Goal: Task Accomplishment & Management: Manage account settings

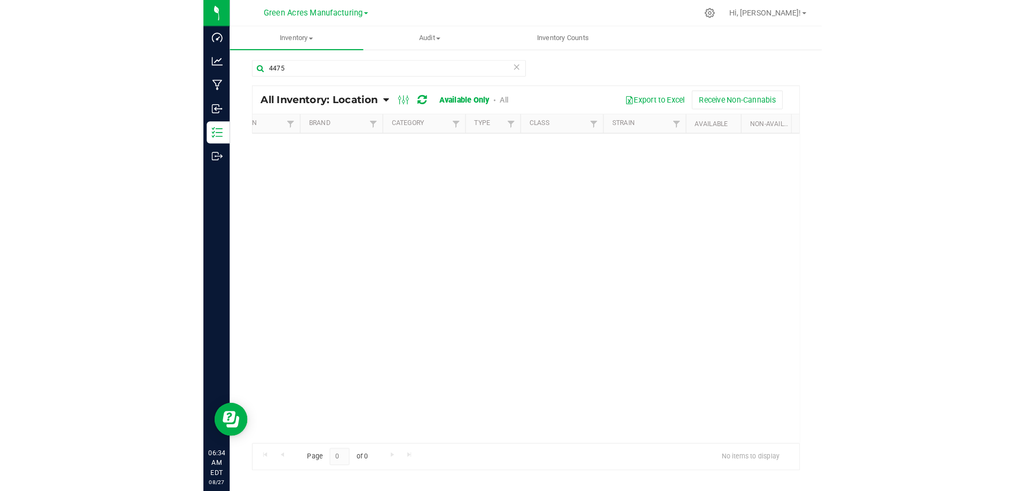
scroll to position [0, 211]
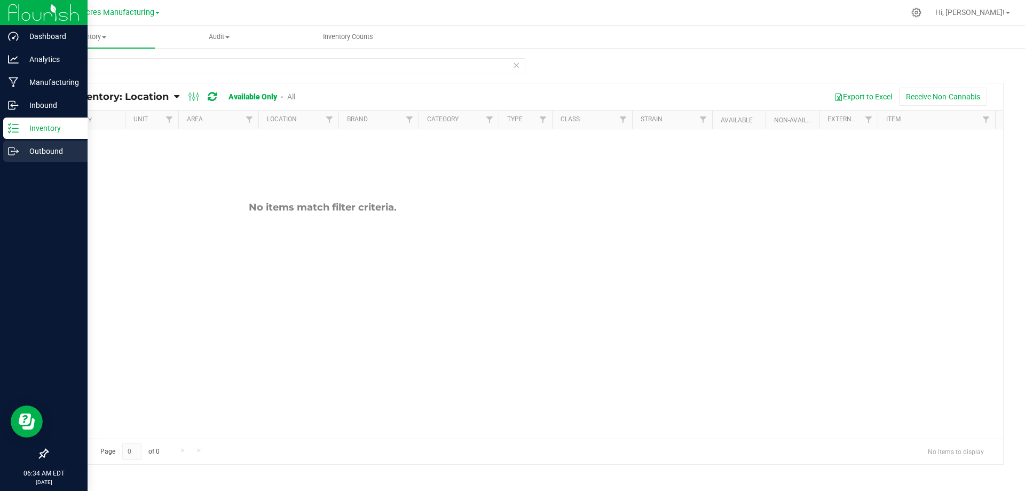
click at [52, 149] on p "Outbound" at bounding box center [51, 151] width 64 height 13
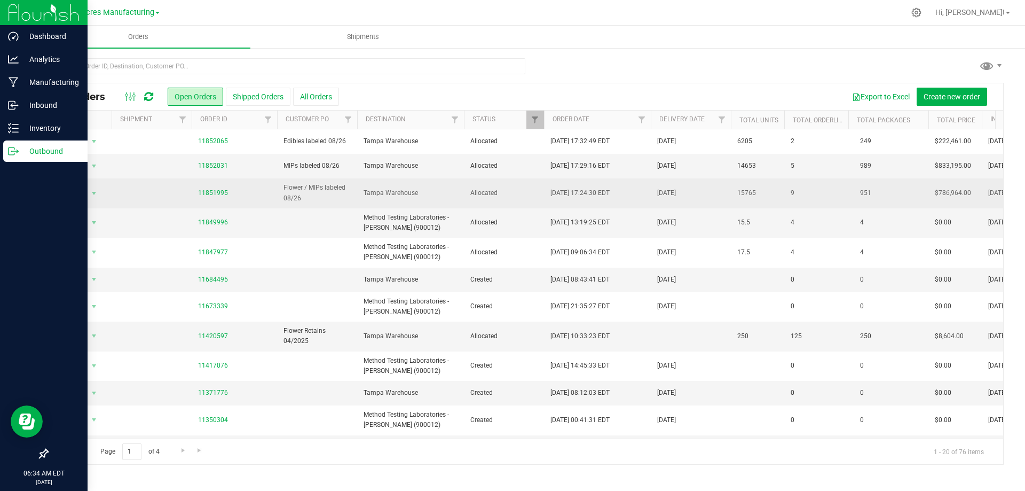
click at [452, 189] on span "Tampa Warehouse" at bounding box center [410, 193] width 94 height 10
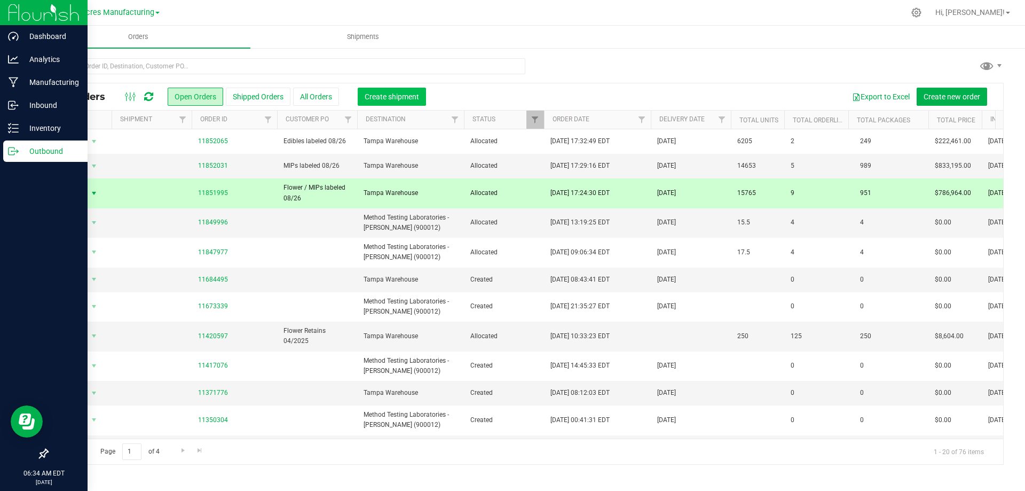
click at [416, 94] on span "Create shipment" at bounding box center [392, 96] width 54 height 9
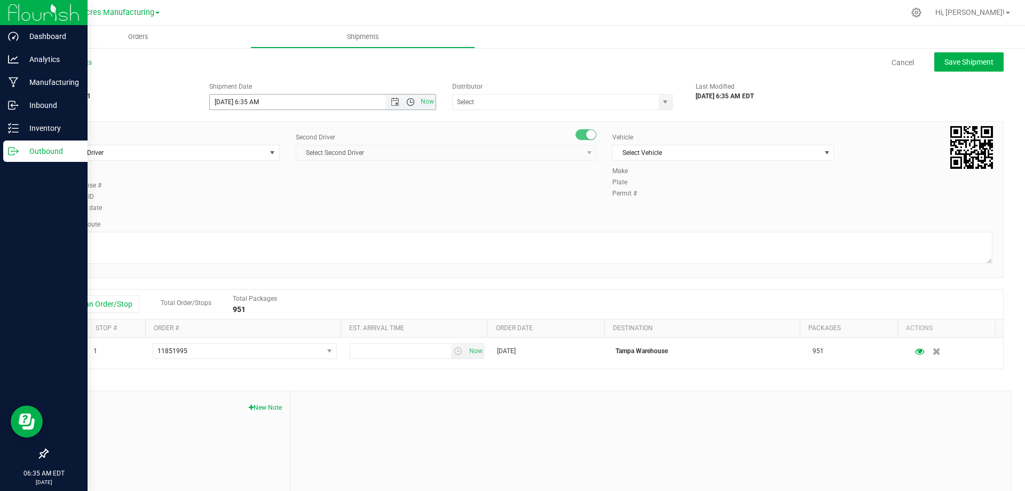
click at [406, 102] on span "Open the time view" at bounding box center [410, 102] width 9 height 9
click at [334, 178] on li "8:00 AM" at bounding box center [319, 179] width 223 height 14
type input "[DATE] 8:00 AM"
click at [598, 102] on span "select" at bounding box center [665, 101] width 13 height 15
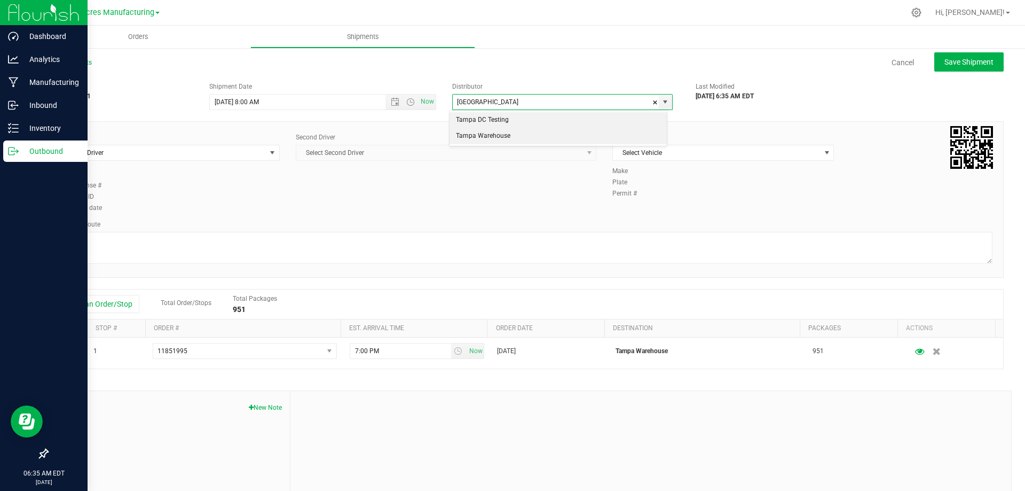
click at [597, 135] on li "Tampa Warehouse" at bounding box center [557, 136] width 217 height 16
type input "Tampa Warehouse"
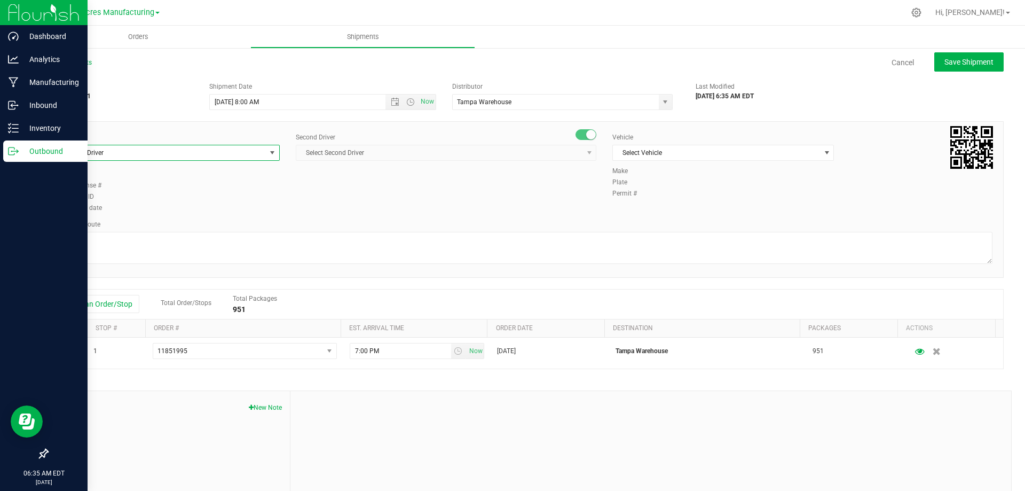
click at [271, 154] on span "select" at bounding box center [272, 152] width 9 height 9
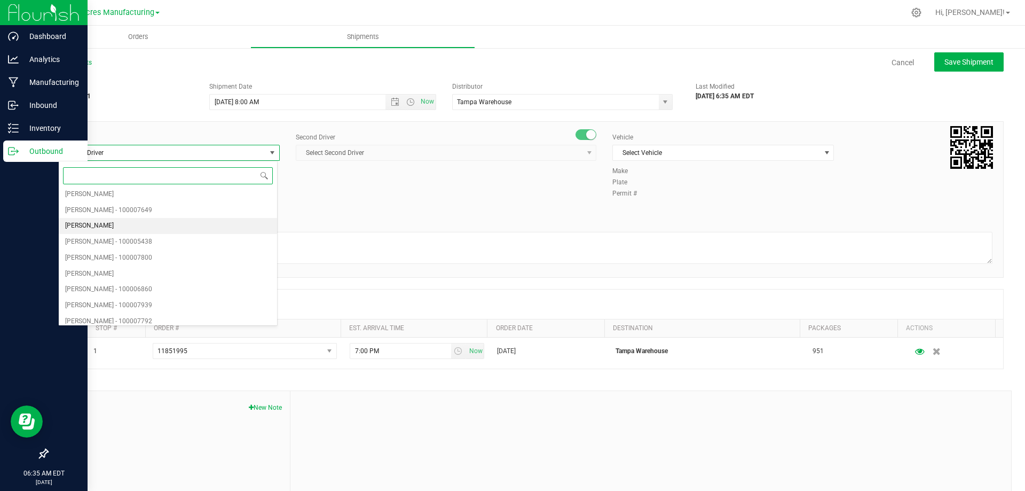
scroll to position [0, 0]
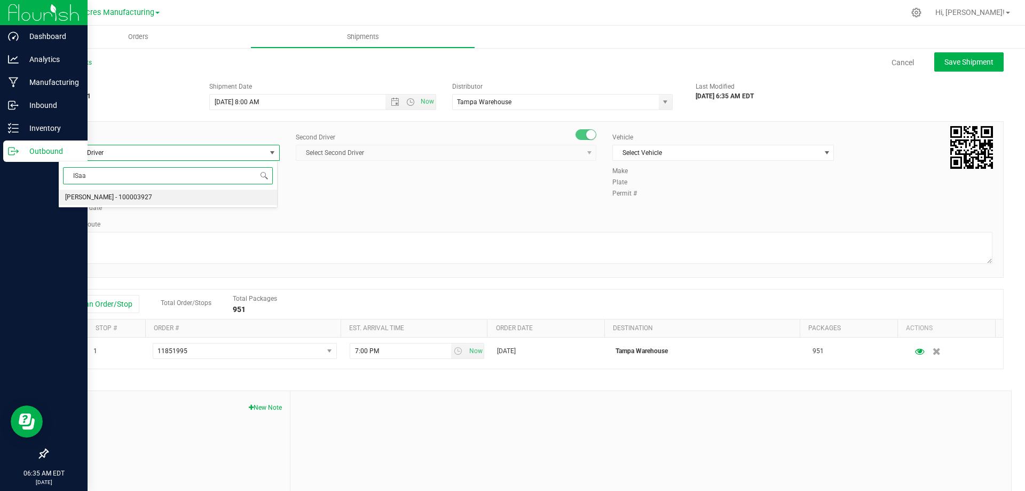
click at [225, 196] on li "[PERSON_NAME] - 100003927" at bounding box center [168, 197] width 218 height 16
type input "ISaa"
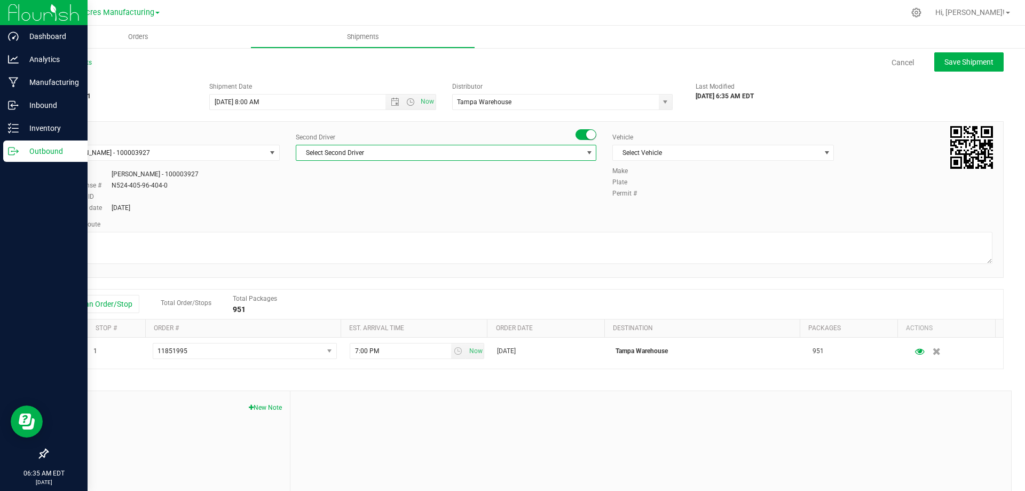
click at [585, 152] on span "select" at bounding box center [589, 152] width 9 height 9
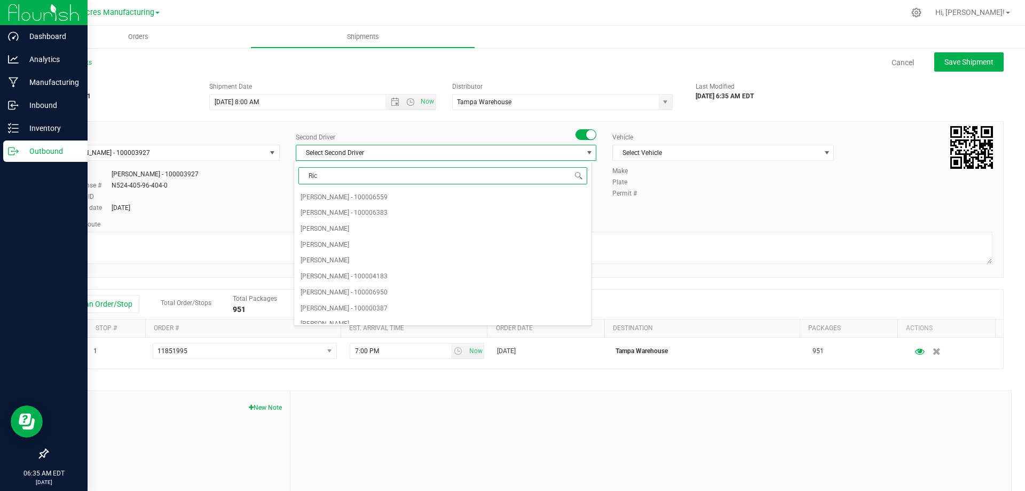
type input "Ricc"
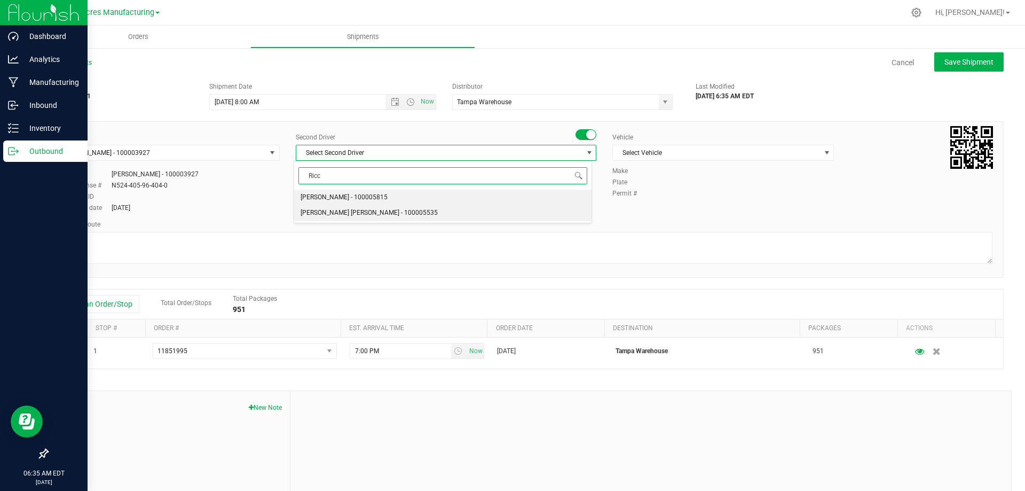
click at [515, 211] on li "[PERSON_NAME] [PERSON_NAME] - 100005535" at bounding box center [442, 213] width 297 height 16
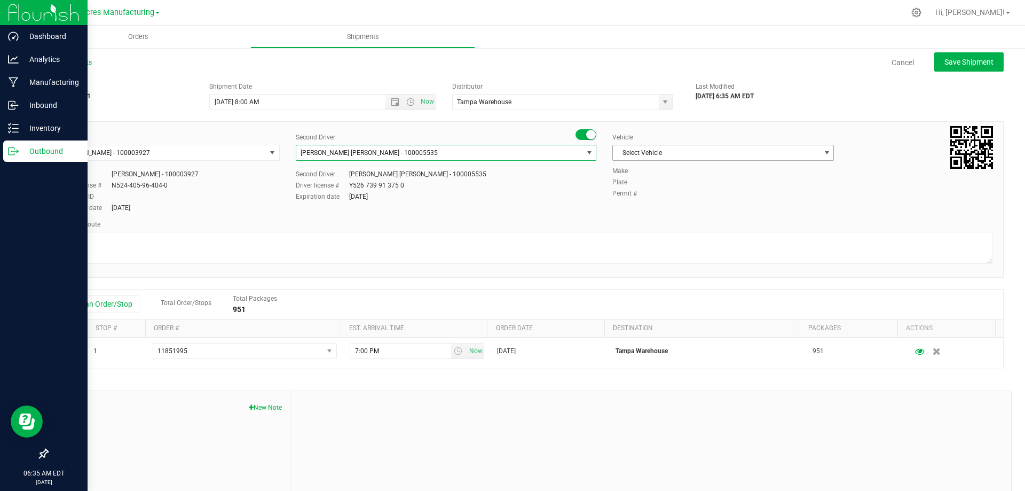
click at [598, 154] on span "Select Vehicle" at bounding box center [716, 152] width 207 height 15
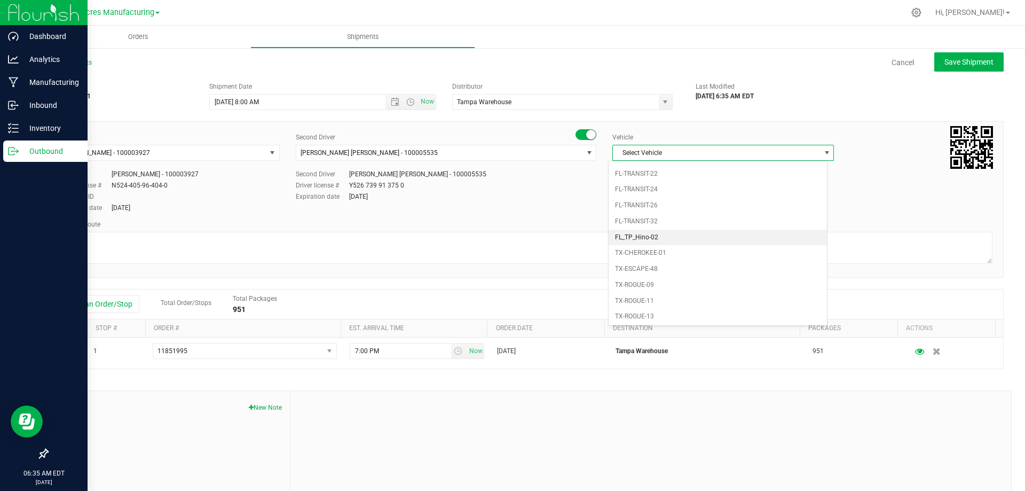
click at [598, 235] on li "FL_TP_Hino-02" at bounding box center [718, 238] width 218 height 16
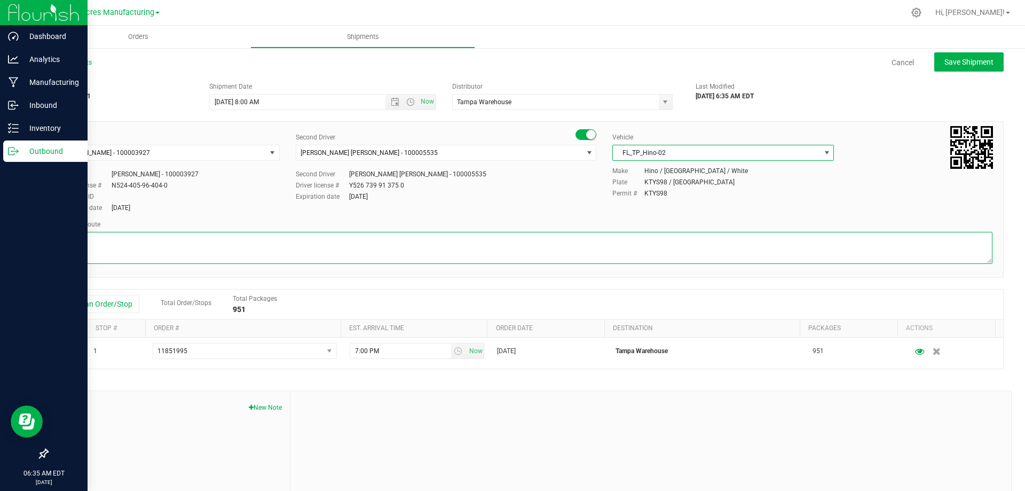
click at [455, 242] on textarea at bounding box center [525, 248] width 934 height 32
type textarea "Tampa Warehouse"
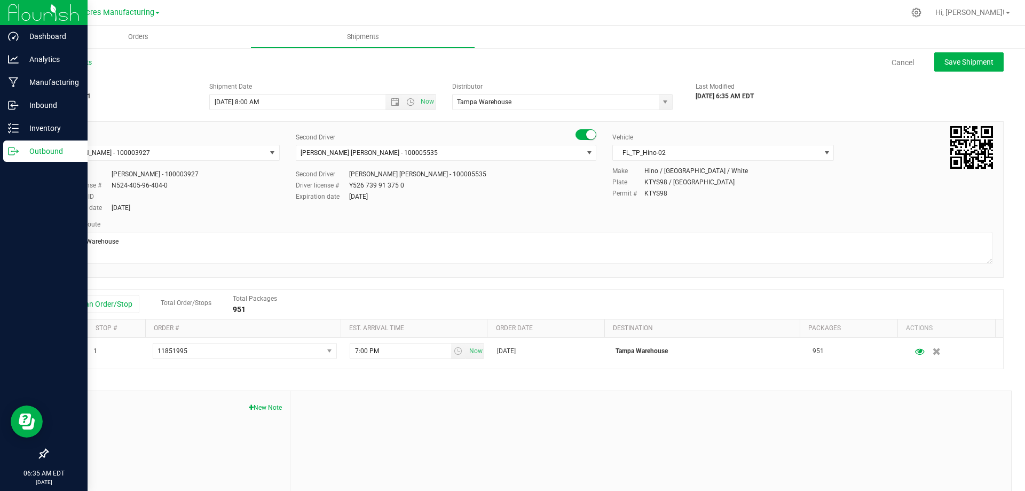
click at [530, 408] on div at bounding box center [650, 462] width 721 height 143
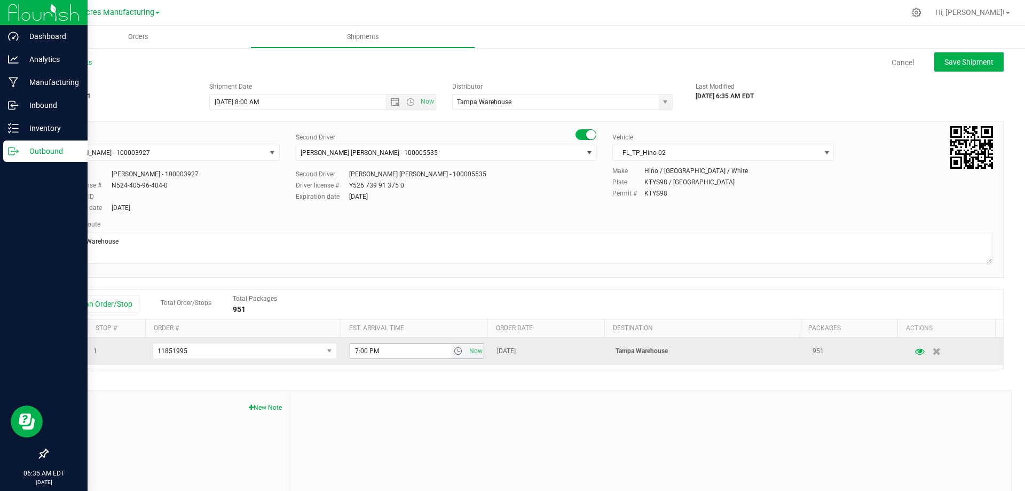
click at [451, 346] on span "select" at bounding box center [458, 350] width 15 height 15
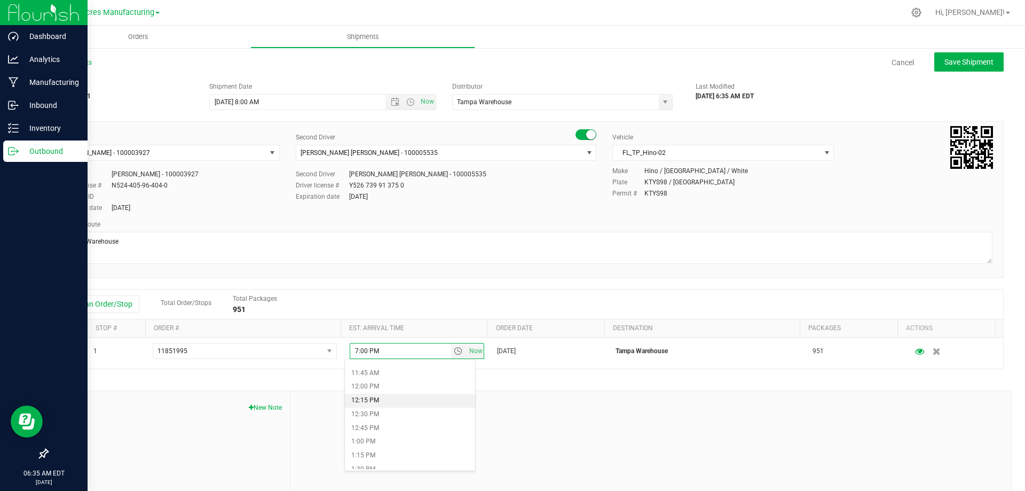
scroll to position [587, 0]
click at [409, 386] on li "11:00 AM" at bounding box center [410, 385] width 130 height 14
click at [598, 58] on span "Save Shipment" at bounding box center [968, 62] width 49 height 9
type input "8/27/2025 12:00 PM"
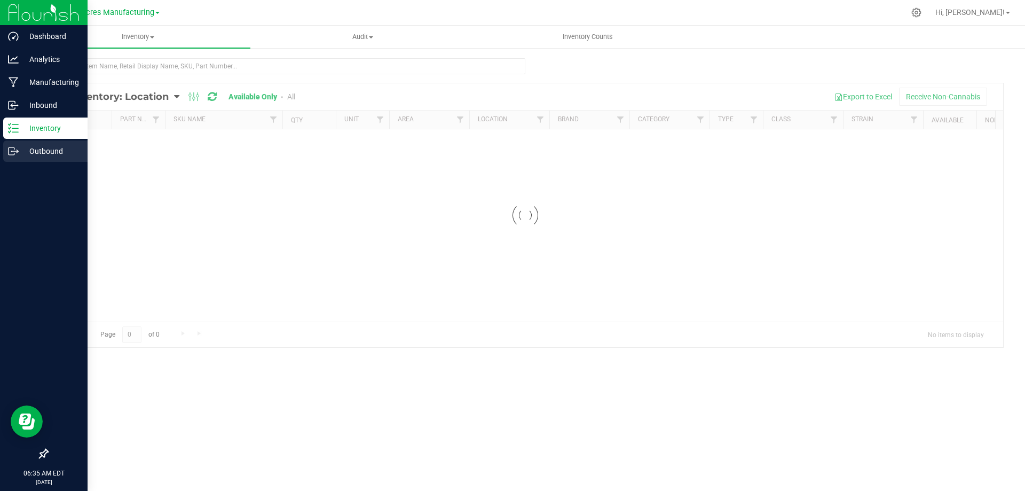
click at [26, 151] on p "Outbound" at bounding box center [51, 151] width 64 height 13
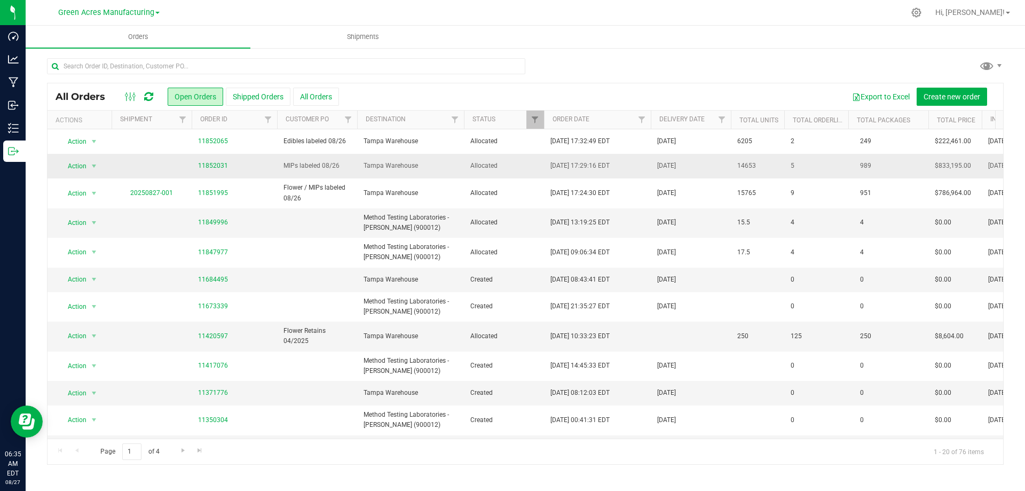
click at [445, 161] on span "Tampa Warehouse" at bounding box center [410, 166] width 94 height 10
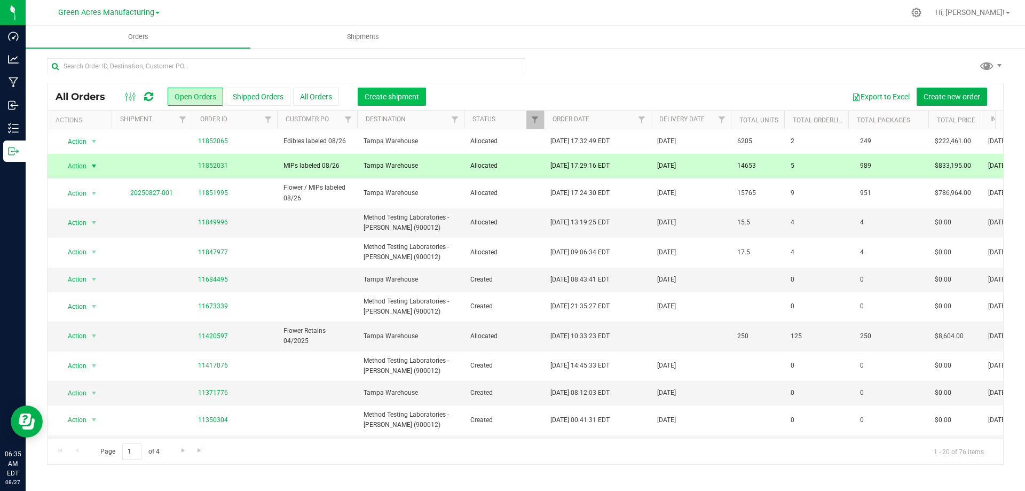
click at [395, 93] on span "Create shipment" at bounding box center [392, 96] width 54 height 9
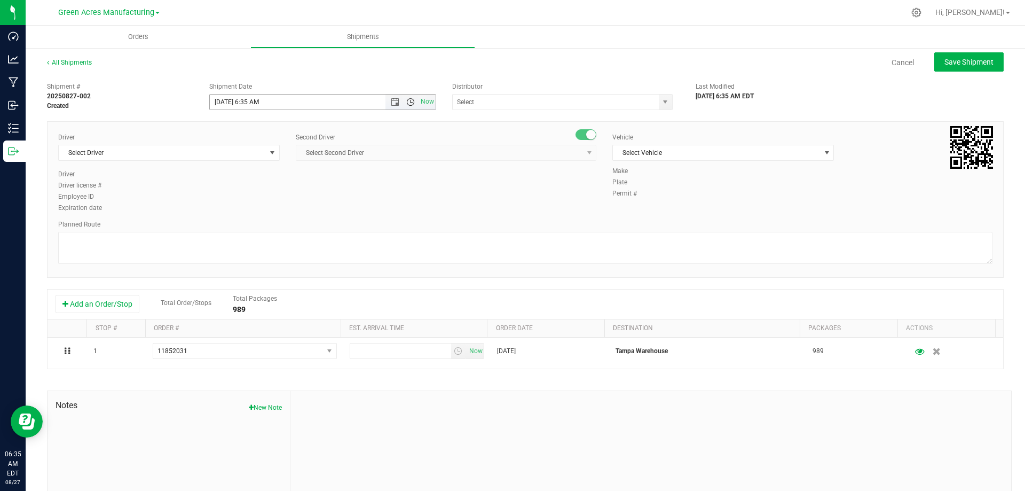
click at [410, 103] on span "Open the time view" at bounding box center [410, 102] width 9 height 9
click at [392, 127] on li "8:00 AM" at bounding box center [319, 125] width 223 height 14
type input "[DATE] 8:00 AM"
click at [270, 150] on span "select" at bounding box center [272, 152] width 9 height 9
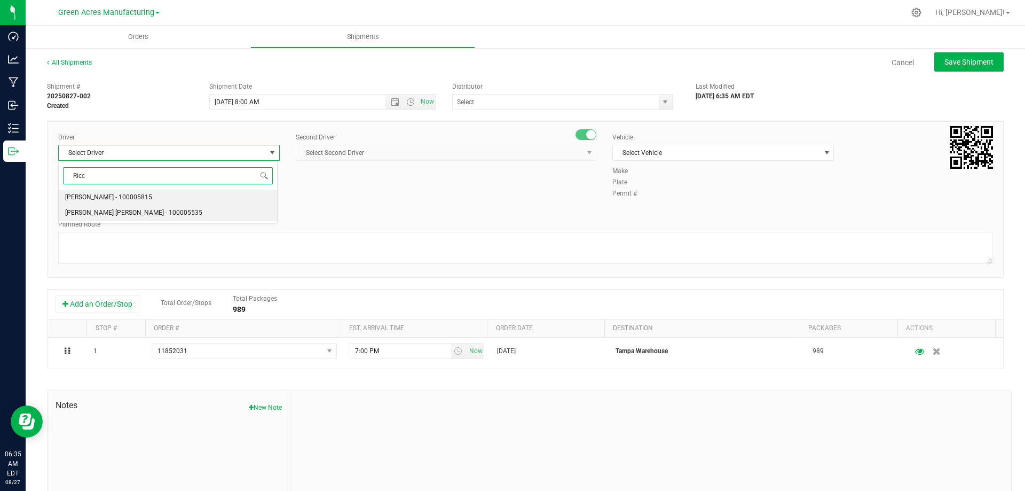
click at [208, 217] on li "[PERSON_NAME] [PERSON_NAME] - 100005535" at bounding box center [168, 213] width 218 height 16
type input "Ricc"
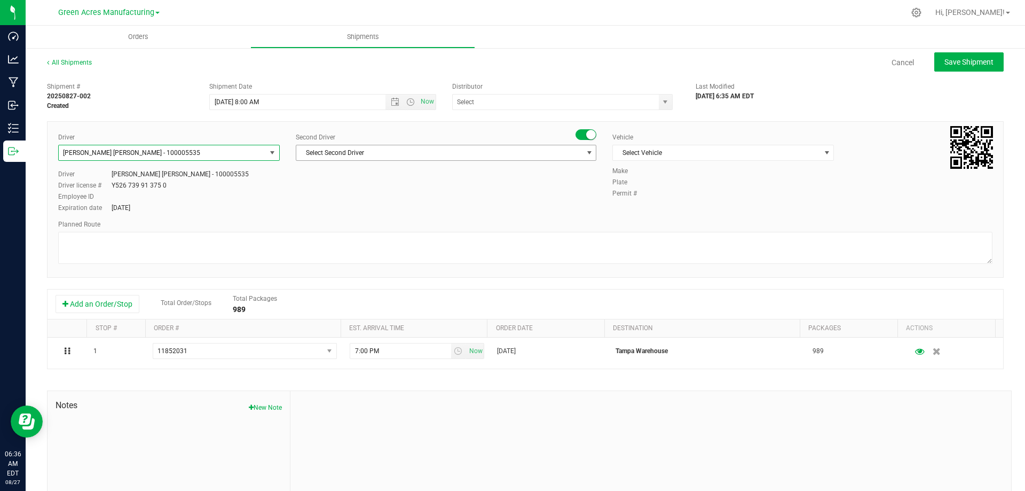
click at [585, 155] on span "select" at bounding box center [589, 152] width 9 height 9
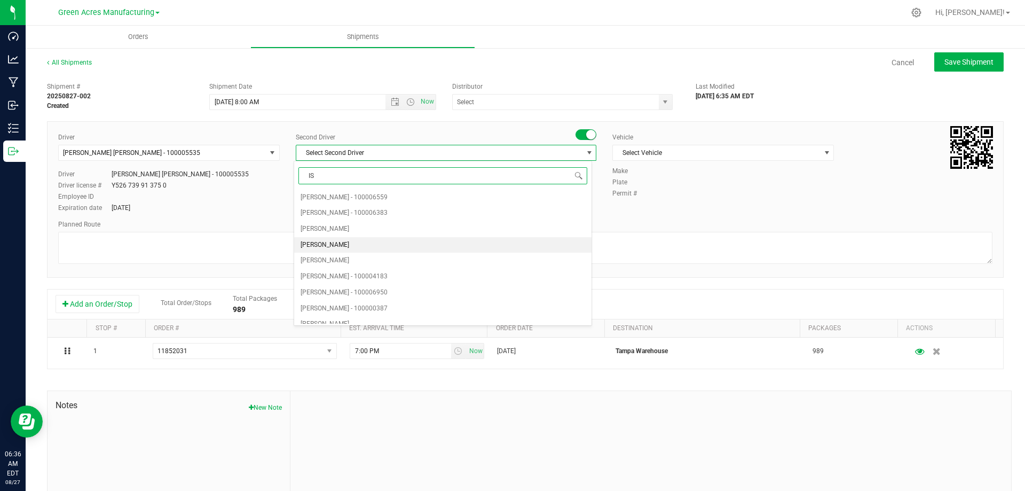
type input "ISa"
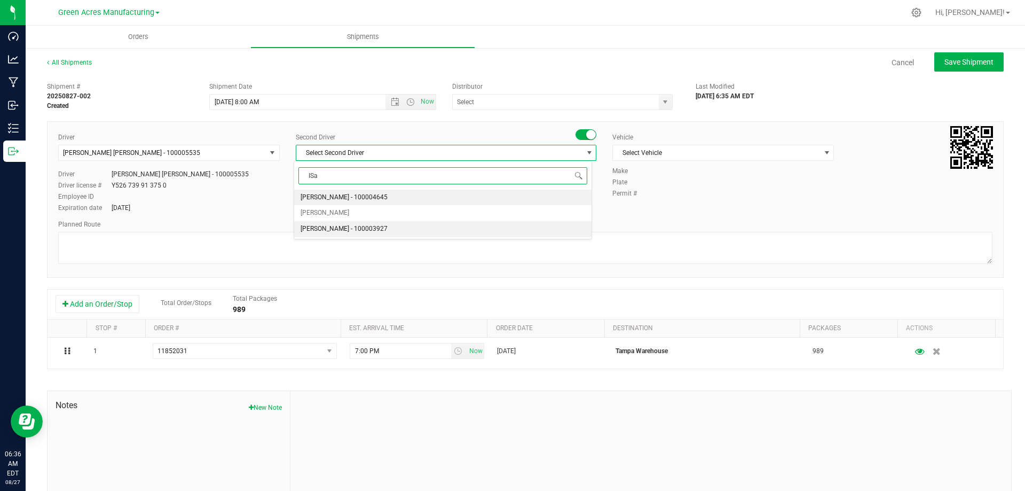
click at [503, 230] on li "[PERSON_NAME] - 100003927" at bounding box center [442, 229] width 297 height 16
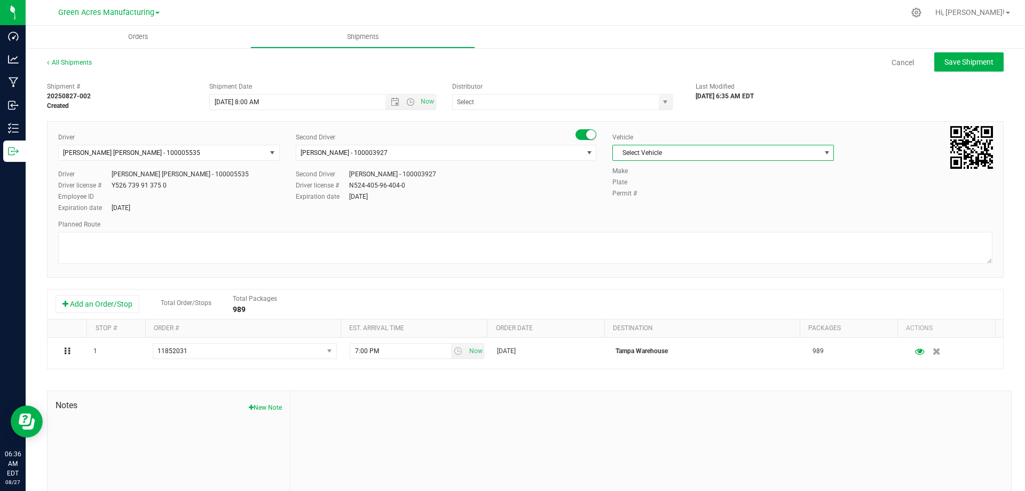
click at [823, 154] on span "select" at bounding box center [827, 152] width 9 height 9
click at [729, 220] on li "FL_TP_Hino-02" at bounding box center [718, 216] width 218 height 16
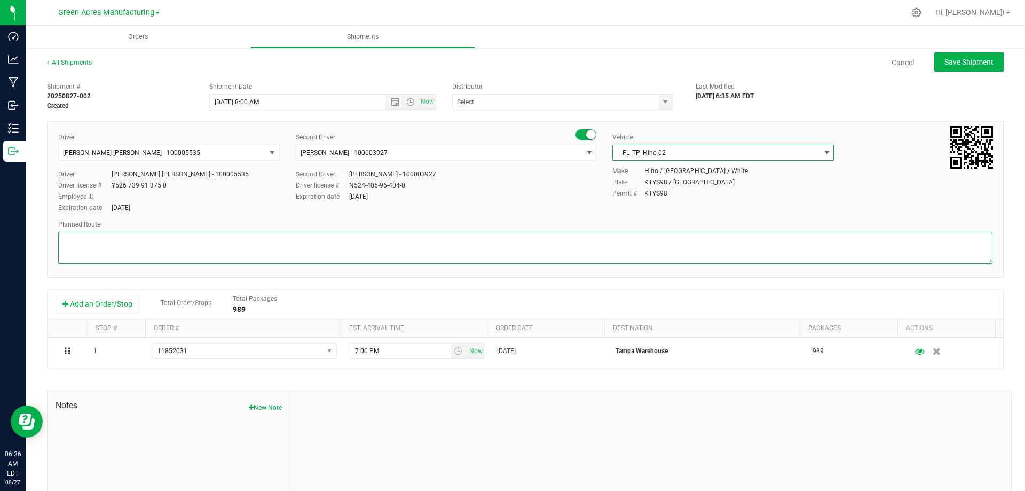
click at [432, 238] on textarea at bounding box center [525, 248] width 934 height 32
type textarea "Tampa Warehouse"
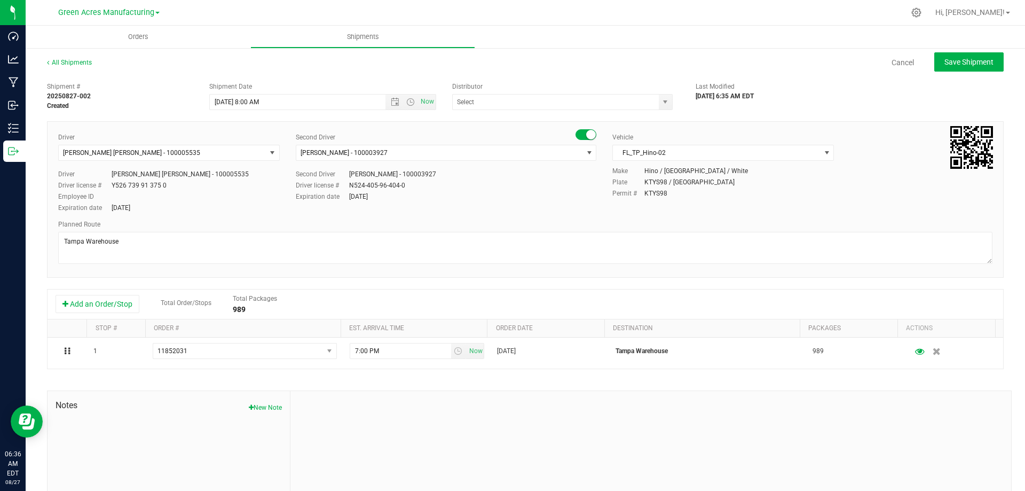
click at [571, 196] on div "Expiration date Nov 4, 2030" at bounding box center [446, 197] width 301 height 10
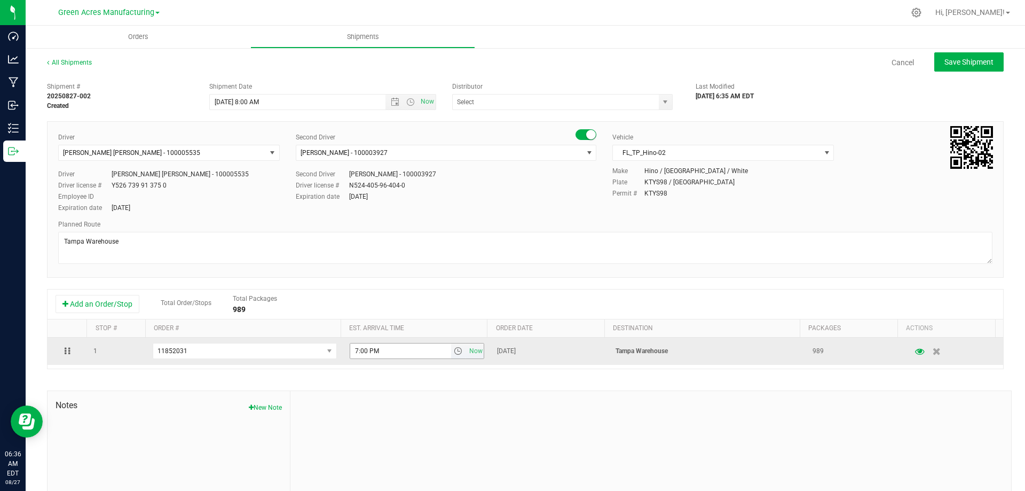
click at [454, 355] on span "select" at bounding box center [458, 350] width 9 height 9
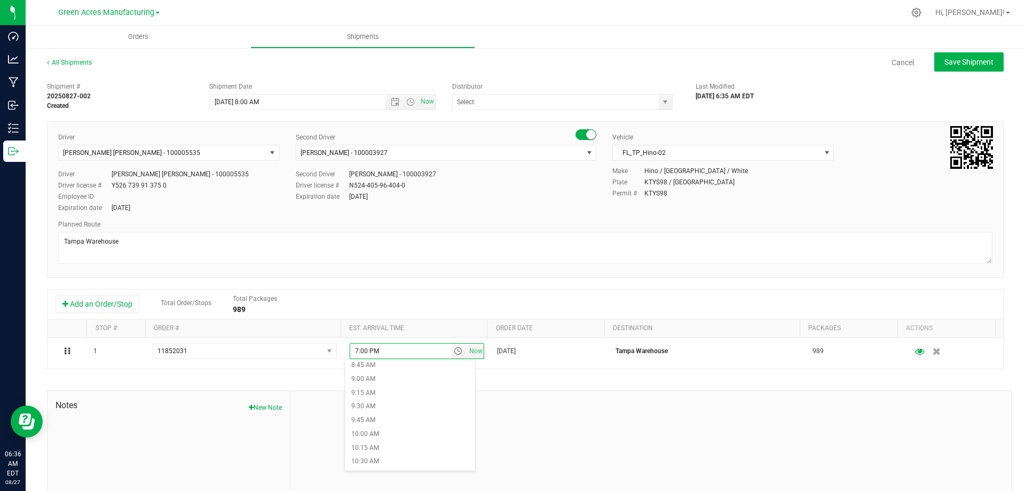
scroll to position [534, 0]
click at [408, 434] on li "11:00 AM" at bounding box center [410, 439] width 130 height 14
click at [551, 212] on div "Driver Riccardo Young Reyes - 100005535 Select Driver Kaleb Ricci - 100005815 R…" at bounding box center [525, 173] width 950 height 82
click at [661, 102] on span "select" at bounding box center [665, 102] width 9 height 9
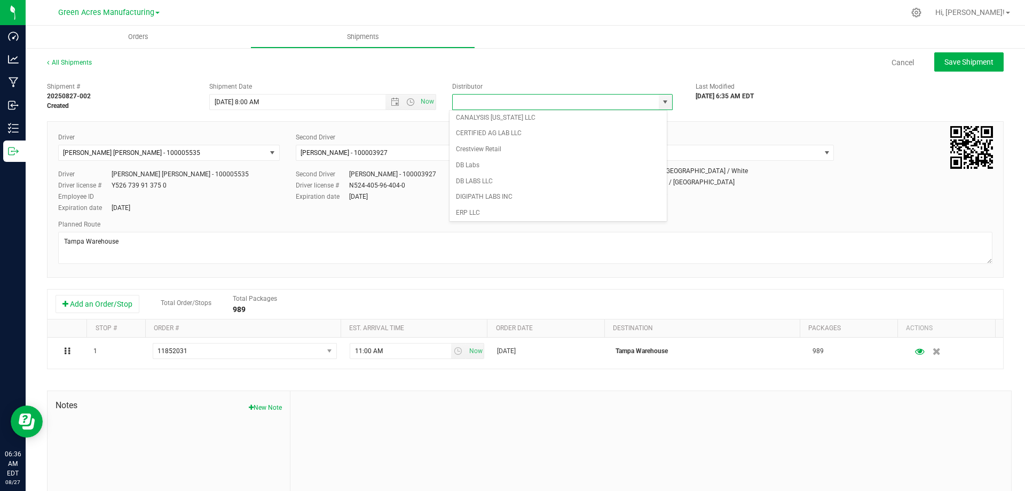
scroll to position [0, 0]
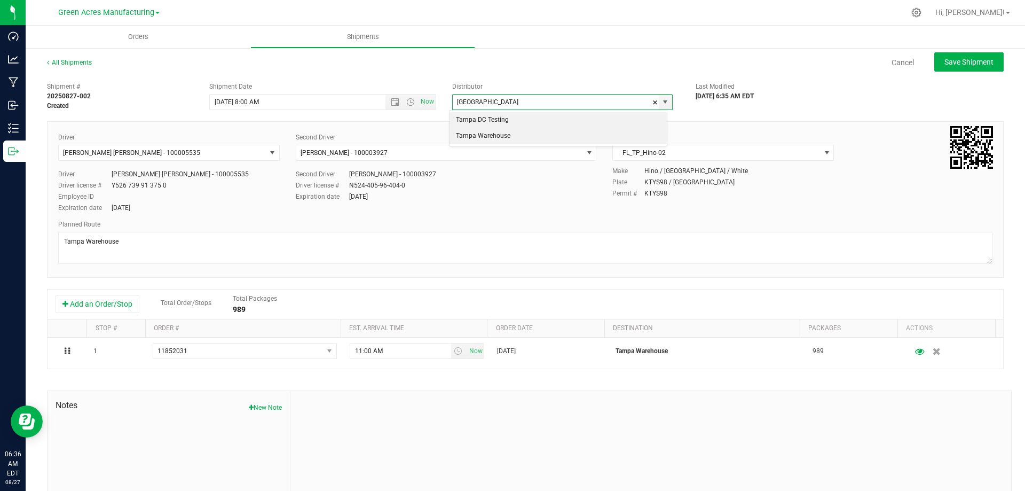
click at [552, 138] on li "Tampa Warehouse" at bounding box center [557, 136] width 217 height 16
type input "Tampa Warehouse"
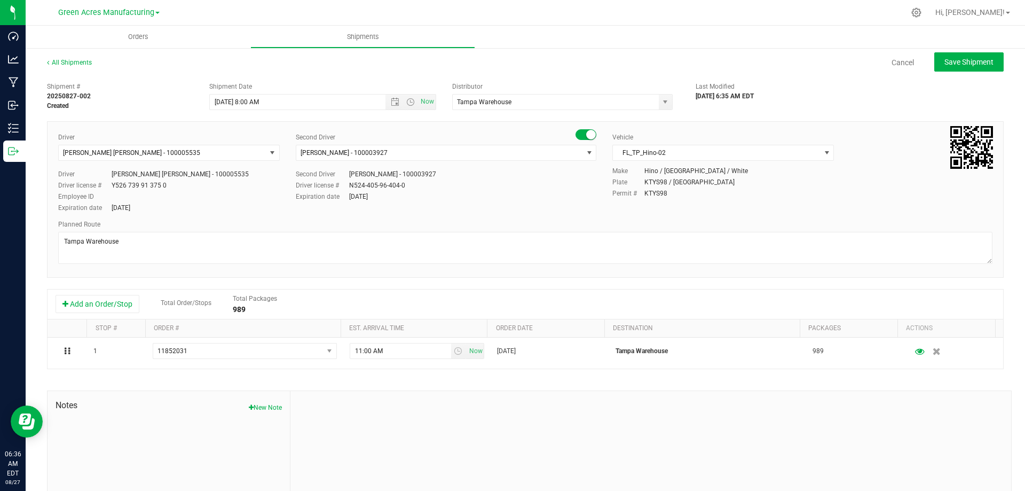
click at [698, 56] on div "Cancel Save Shipment" at bounding box center [557, 61] width 892 height 19
click at [707, 203] on div "Driver Riccardo Young Reyes - 100005535 Select Driver Kaleb Ricci - 100005815 R…" at bounding box center [525, 173] width 950 height 82
click at [683, 414] on div at bounding box center [650, 462] width 721 height 143
click at [959, 62] on span "Save Shipment" at bounding box center [968, 62] width 49 height 9
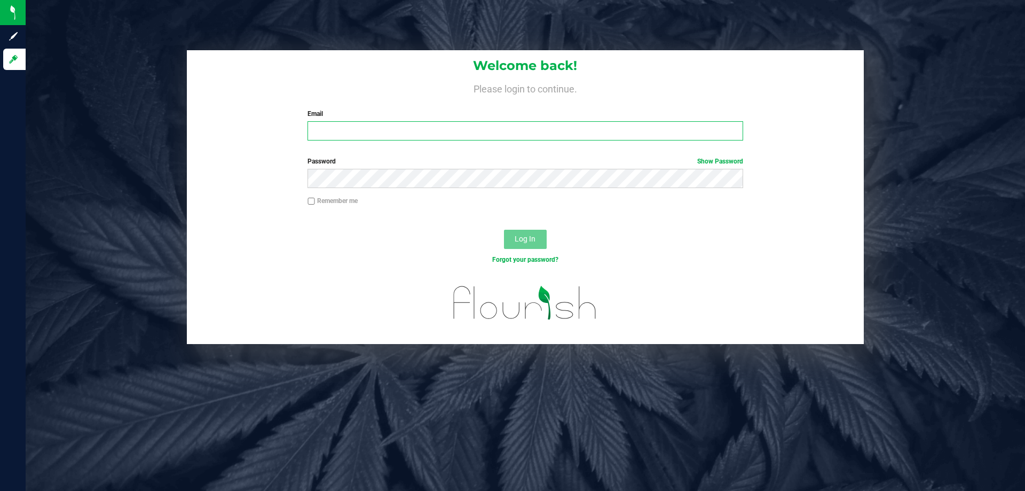
click at [444, 135] on input "Email" at bounding box center [524, 130] width 435 height 19
type input "aljones@liveparallel.com"
click at [504, 230] on button "Log In" at bounding box center [525, 239] width 43 height 19
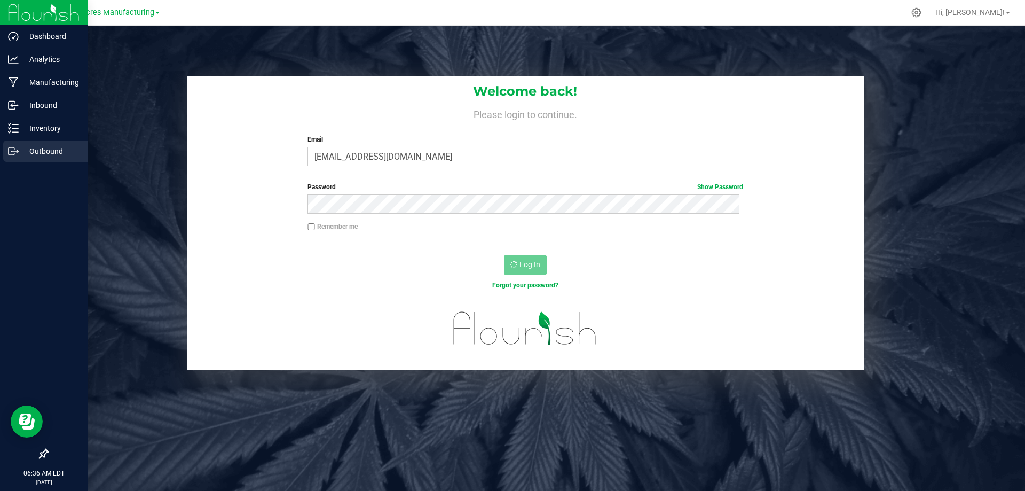
click at [21, 155] on p "Outbound" at bounding box center [51, 151] width 64 height 13
click at [34, 154] on p "Outbound" at bounding box center [51, 151] width 64 height 13
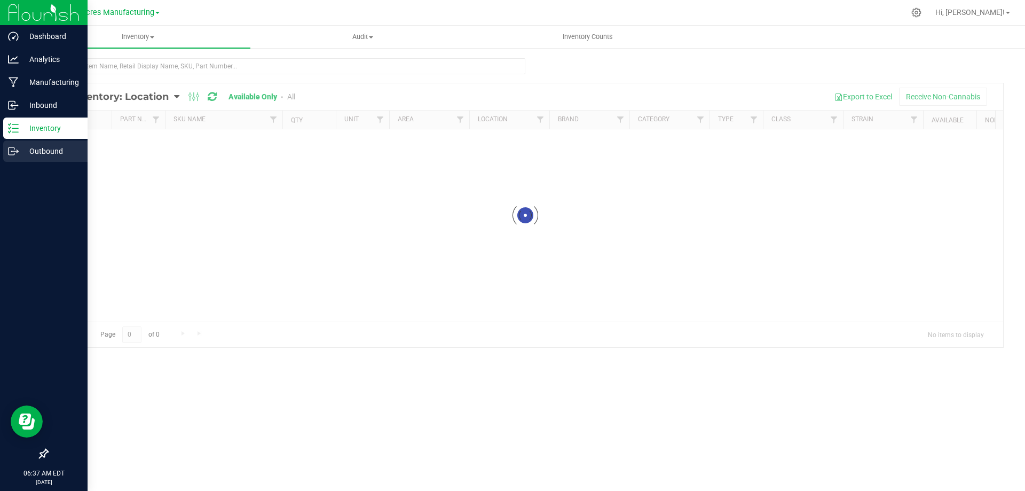
click at [63, 155] on p "Outbound" at bounding box center [51, 151] width 64 height 13
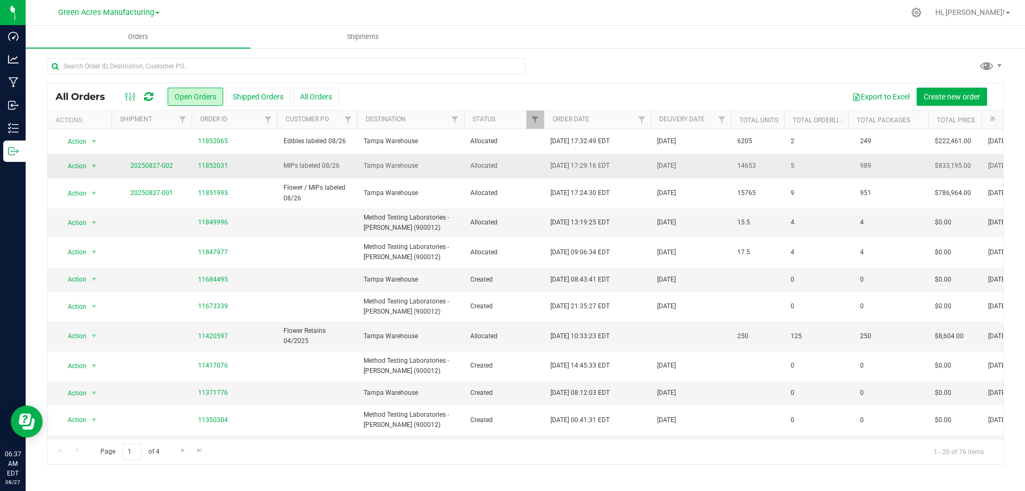
click at [460, 164] on td "Tampa Warehouse" at bounding box center [410, 166] width 107 height 25
click at [154, 164] on link "20250827-002" at bounding box center [151, 165] width 43 height 7
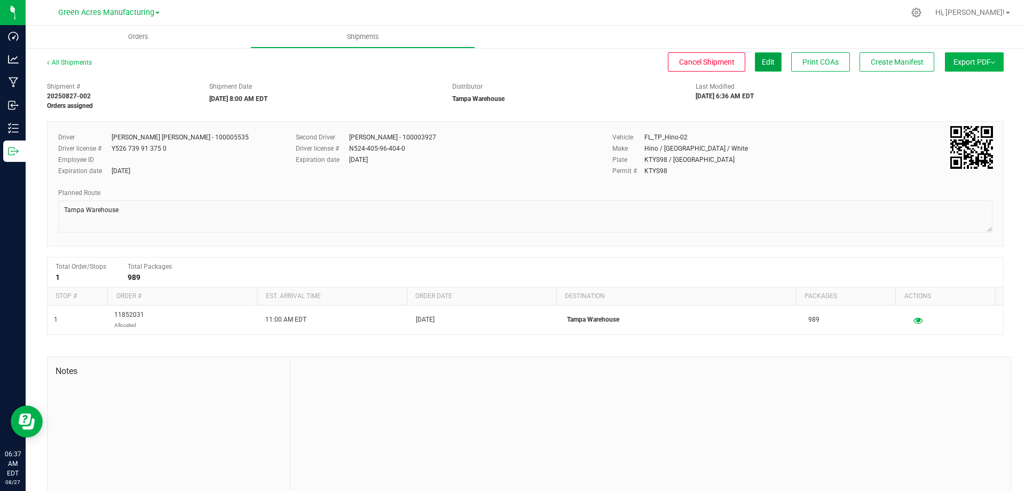
click at [765, 62] on button "Edit" at bounding box center [768, 61] width 27 height 19
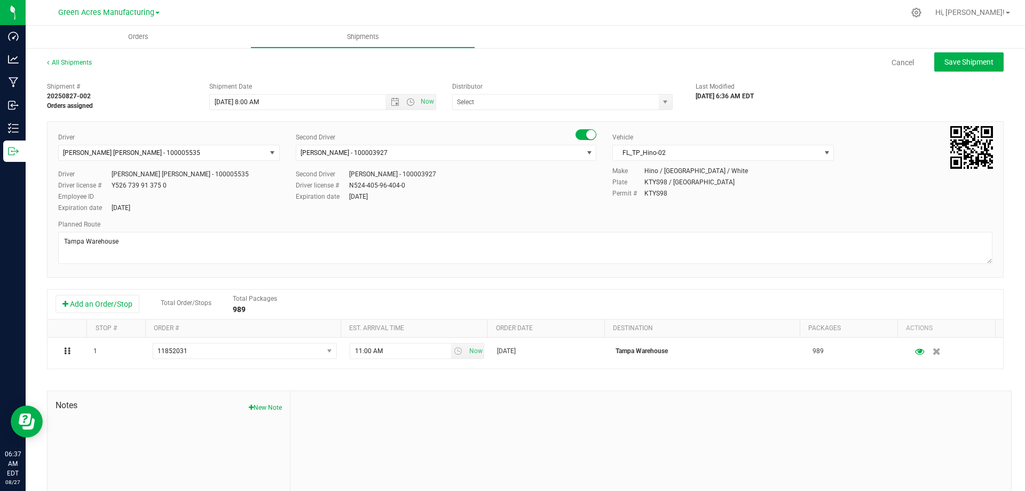
type input "Tampa Warehouse"
click at [406, 99] on span "Open the time view" at bounding box center [410, 102] width 9 height 9
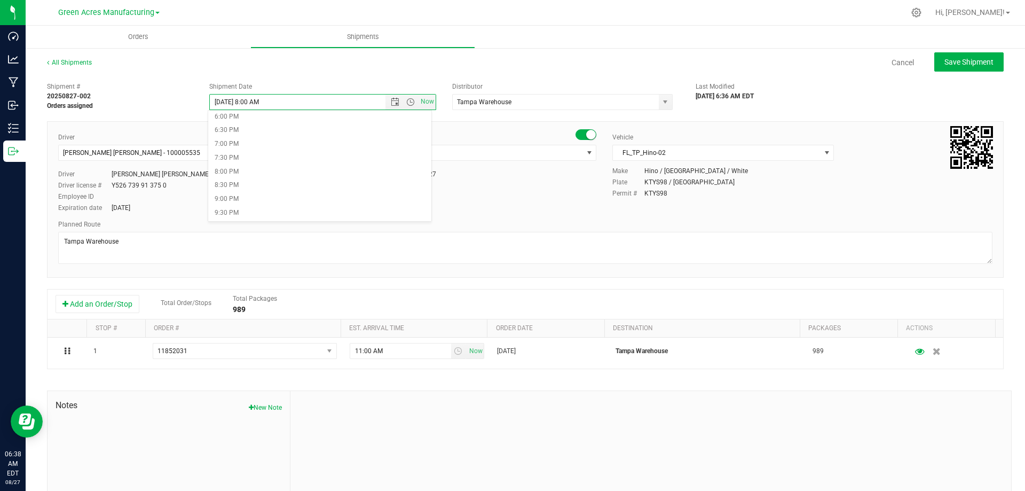
scroll to position [550, 0]
click at [266, 214] on li "11:30 PM" at bounding box center [319, 214] width 223 height 14
type input "8/27/2025 11:30 PM"
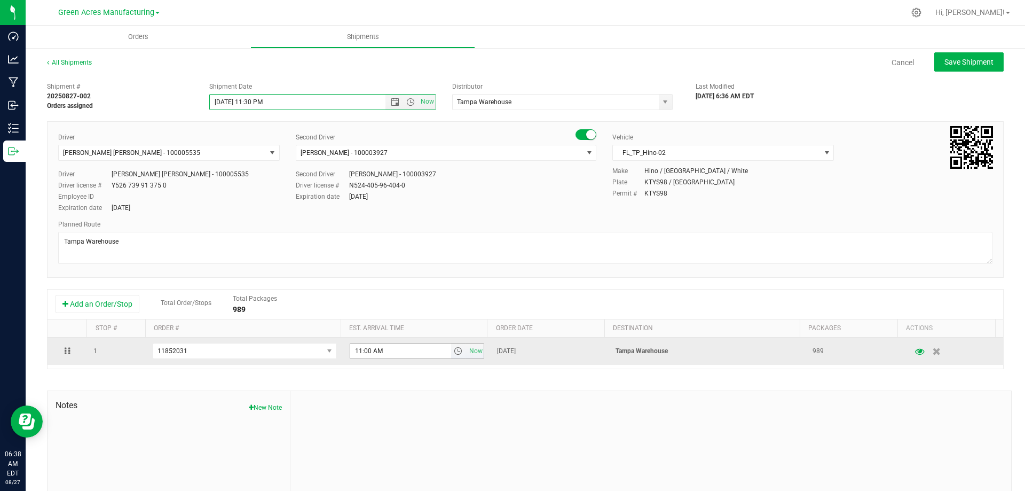
click at [442, 346] on input "11:00 AM" at bounding box center [400, 350] width 101 height 15
click at [454, 352] on span "select" at bounding box center [458, 350] width 9 height 9
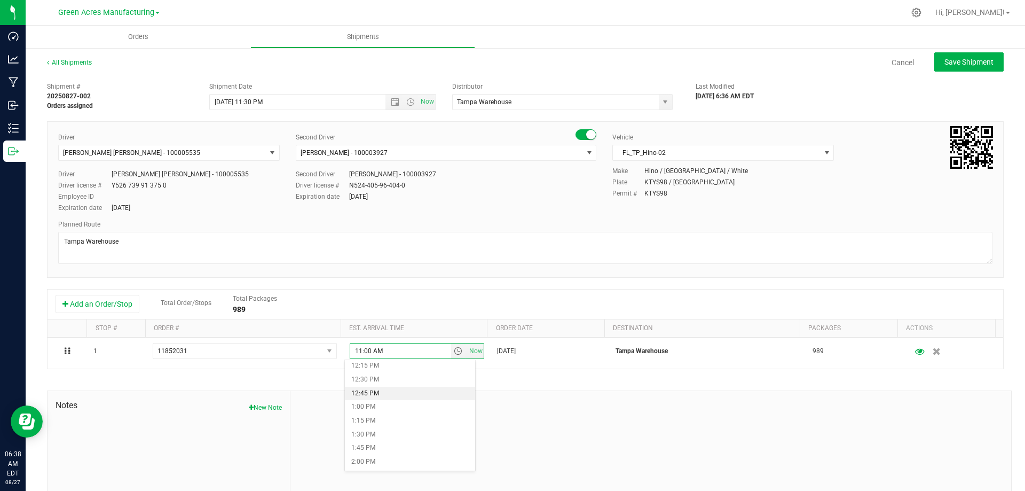
scroll to position [694, 0]
click at [383, 439] on li "2:00 PM" at bounding box center [410, 443] width 130 height 14
type input "2:00 PM"
click at [968, 59] on span "Save Shipment" at bounding box center [968, 62] width 49 height 9
type input "8/28/2025 3:30 AM"
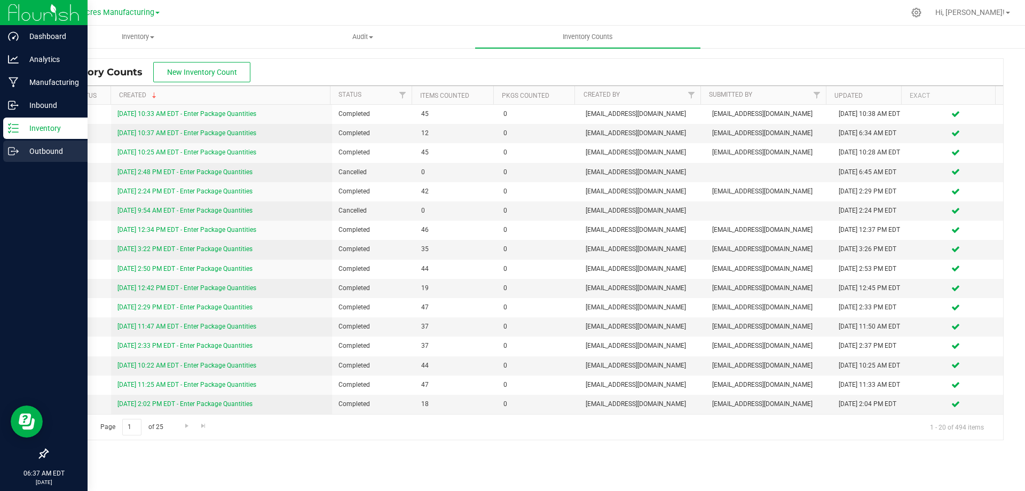
click at [30, 149] on p "Outbound" at bounding box center [51, 151] width 64 height 13
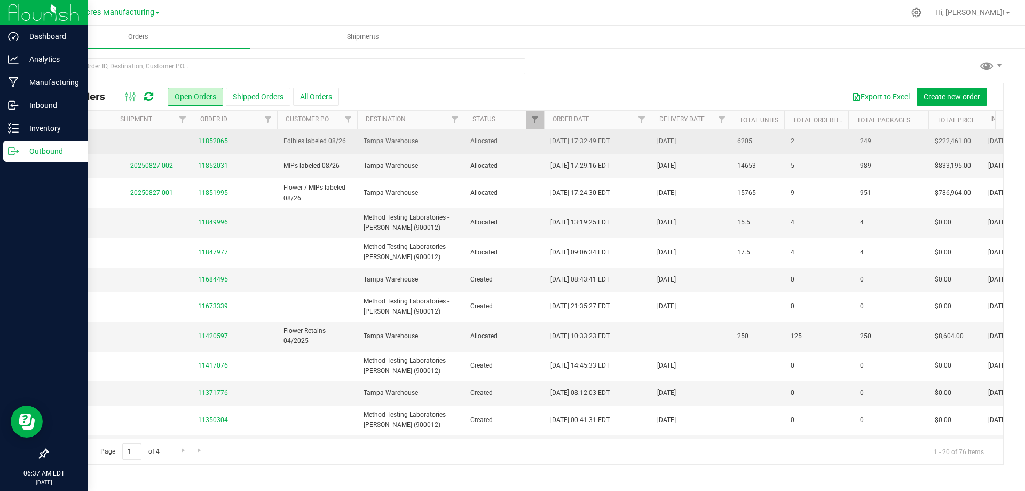
click at [438, 138] on span "Tampa Warehouse" at bounding box center [410, 141] width 94 height 10
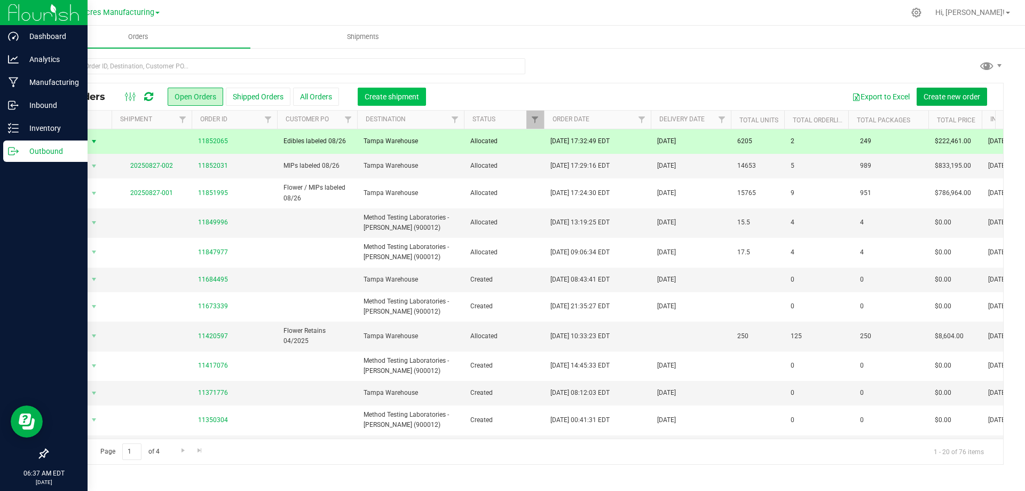
click at [408, 97] on span "Create shipment" at bounding box center [392, 96] width 54 height 9
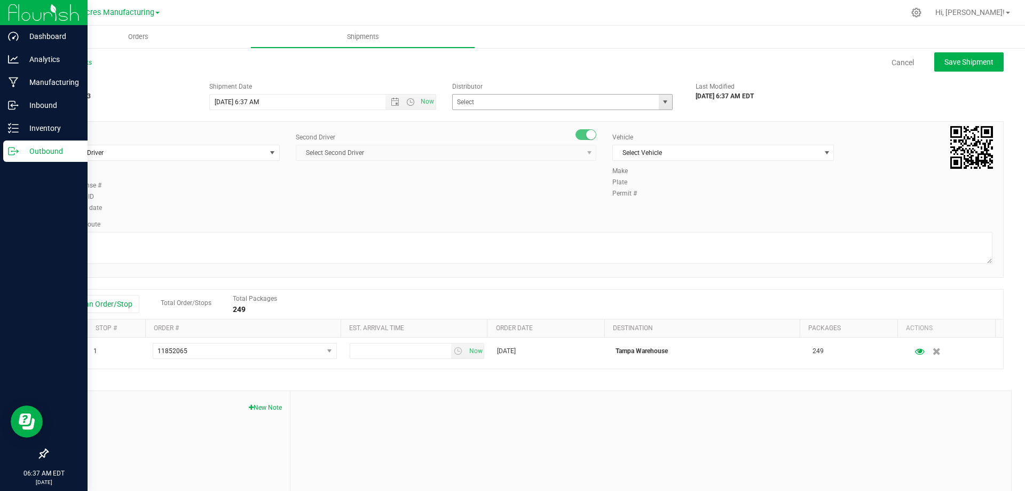
click at [665, 102] on span "select" at bounding box center [665, 101] width 13 height 15
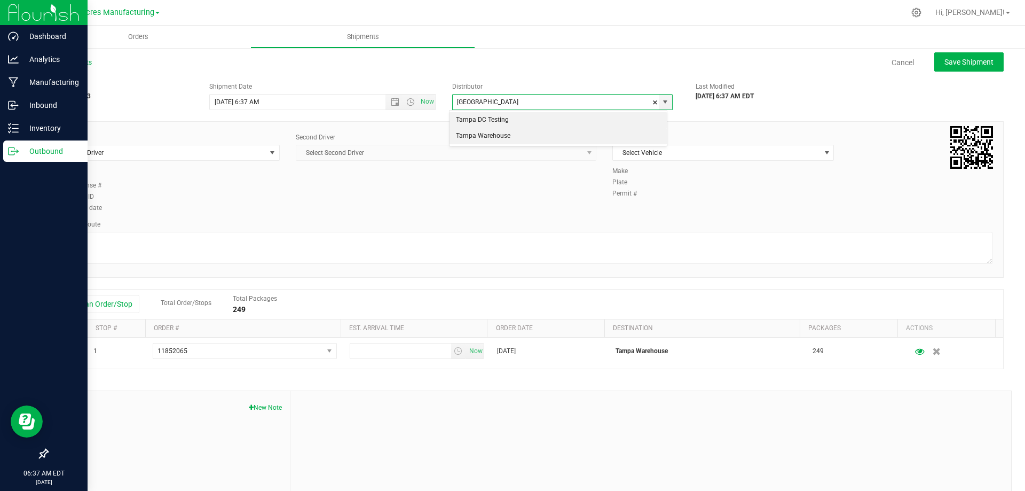
click at [551, 133] on li "Tampa Warehouse" at bounding box center [557, 136] width 217 height 16
type input "Tampa Warehouse"
click at [268, 149] on span "select" at bounding box center [272, 152] width 9 height 9
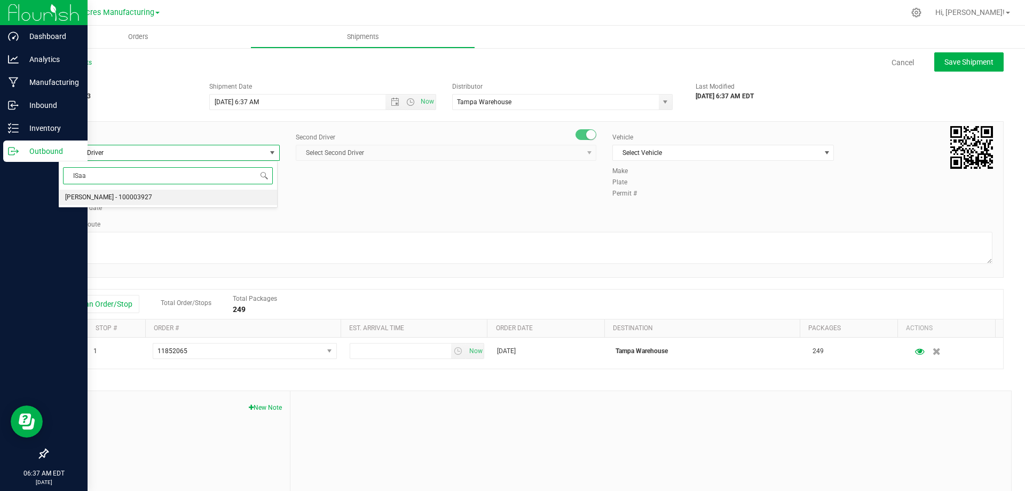
click at [224, 200] on li "[PERSON_NAME] - 100003927" at bounding box center [168, 197] width 218 height 16
type input "ISaa"
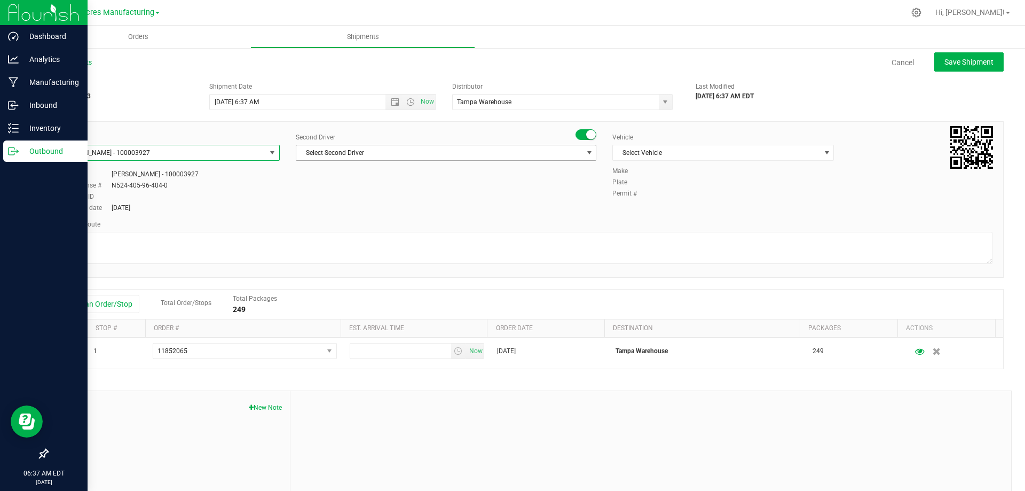
click at [588, 151] on span "select" at bounding box center [589, 152] width 9 height 9
type input "Ricc"
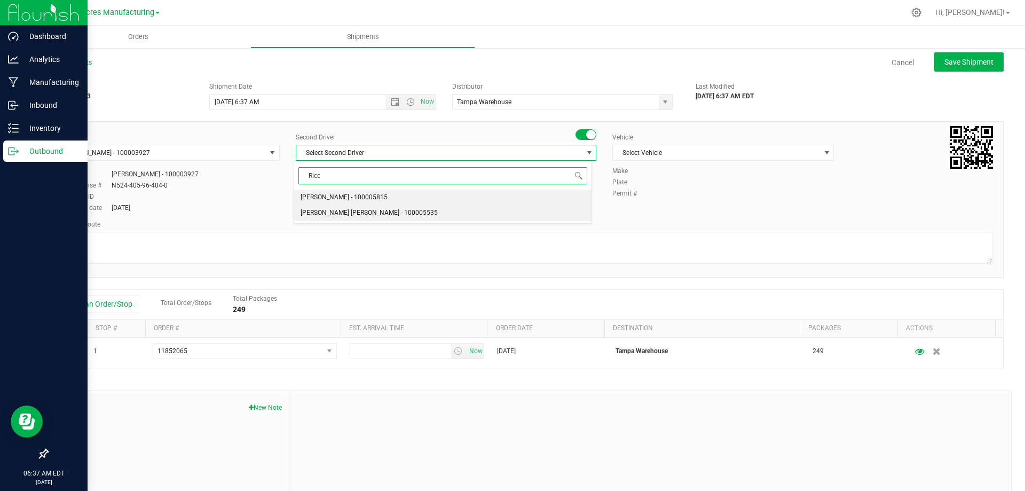
click at [502, 210] on li "Riccardo Young Reyes - 100005535" at bounding box center [442, 213] width 297 height 16
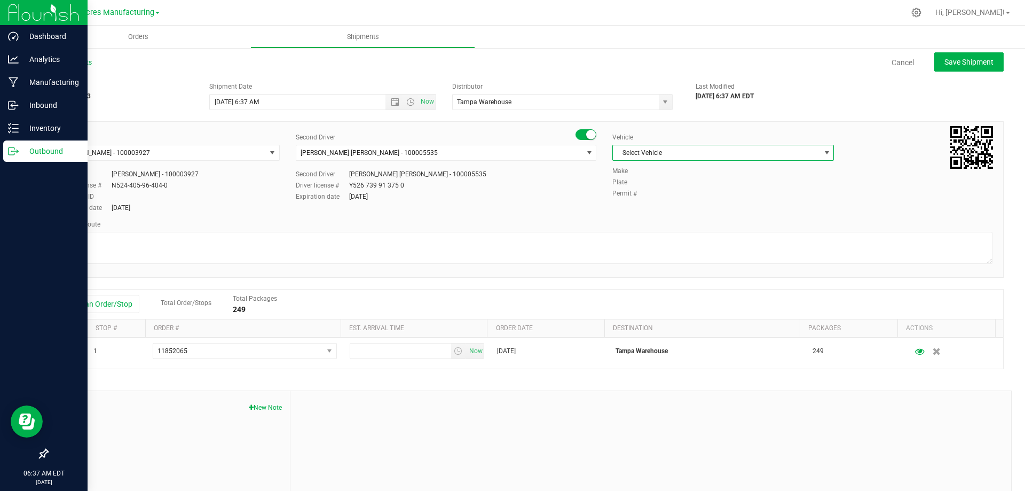
click at [823, 154] on span "select" at bounding box center [827, 152] width 9 height 9
click at [669, 242] on li "FL_TP_Hino-02" at bounding box center [718, 244] width 218 height 16
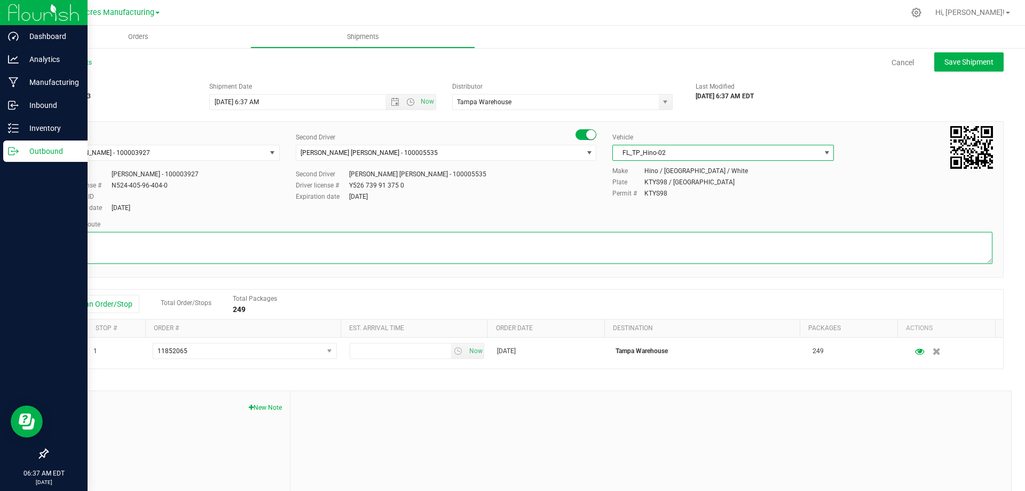
click at [573, 239] on textarea at bounding box center [525, 248] width 934 height 32
click at [409, 105] on span "Open the time view" at bounding box center [410, 102] width 9 height 9
type textarea "Tampa Warehouse"
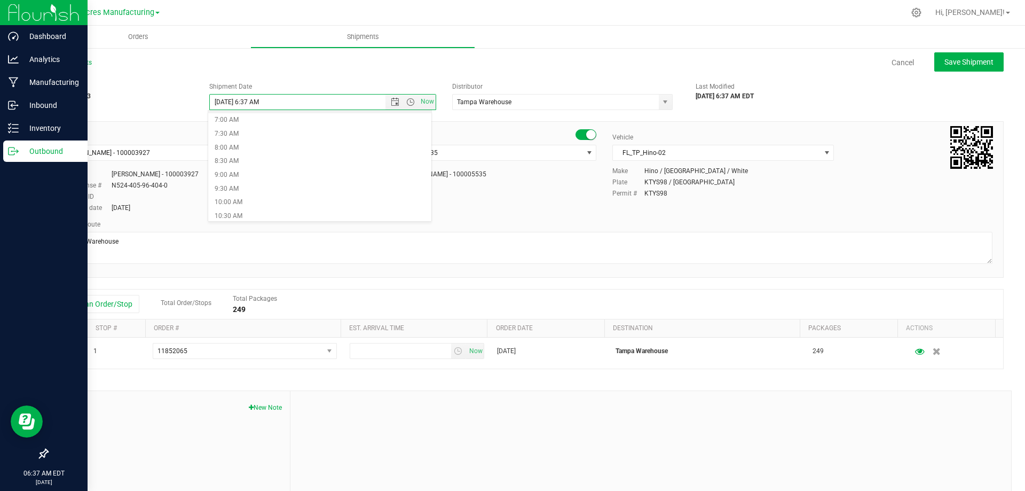
scroll to position [214, 0]
click at [345, 124] on li "8:00 AM" at bounding box center [319, 125] width 223 height 14
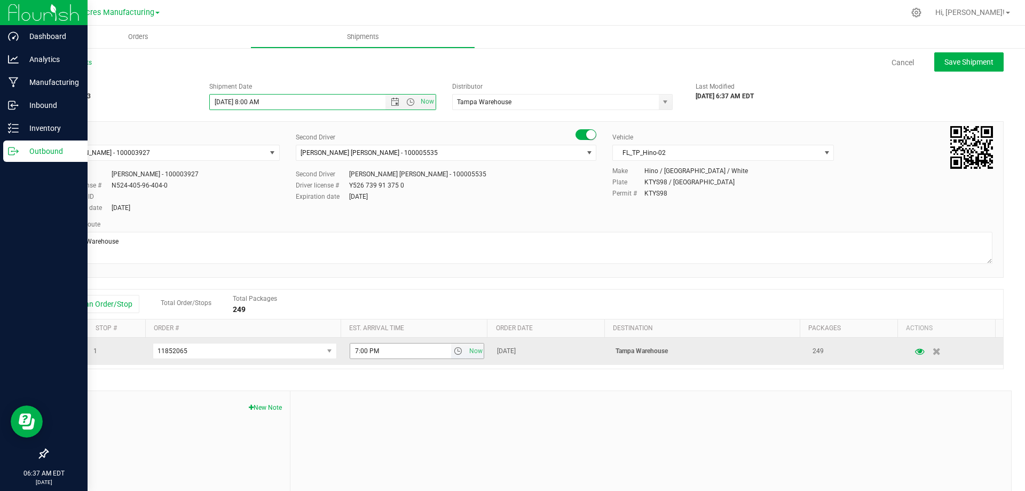
click at [454, 349] on span "select" at bounding box center [458, 350] width 9 height 9
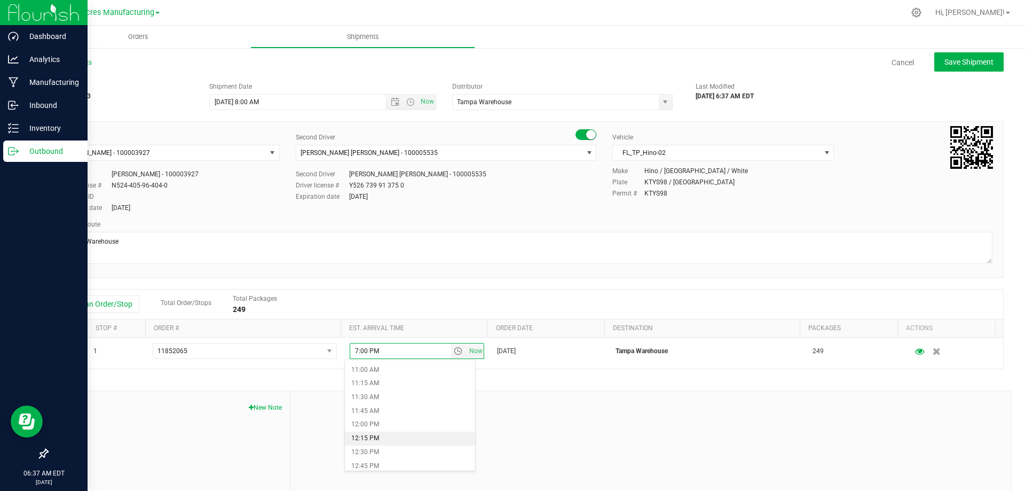
scroll to position [587, 0]
click at [402, 388] on li "11:00 AM" at bounding box center [410, 385] width 130 height 14
click at [408, 98] on span "Open the time view" at bounding box center [410, 102] width 9 height 9
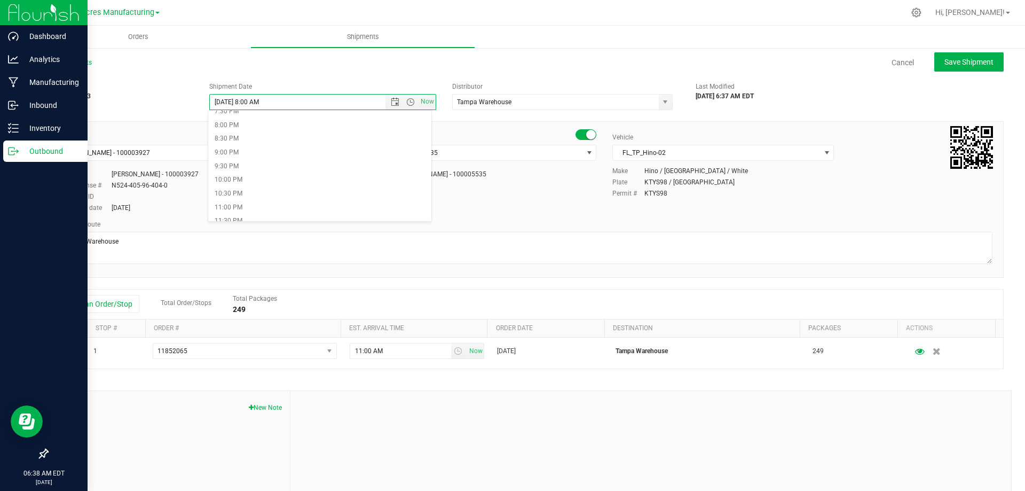
scroll to position [550, 0]
click at [299, 212] on li "11:30 PM" at bounding box center [319, 214] width 223 height 14
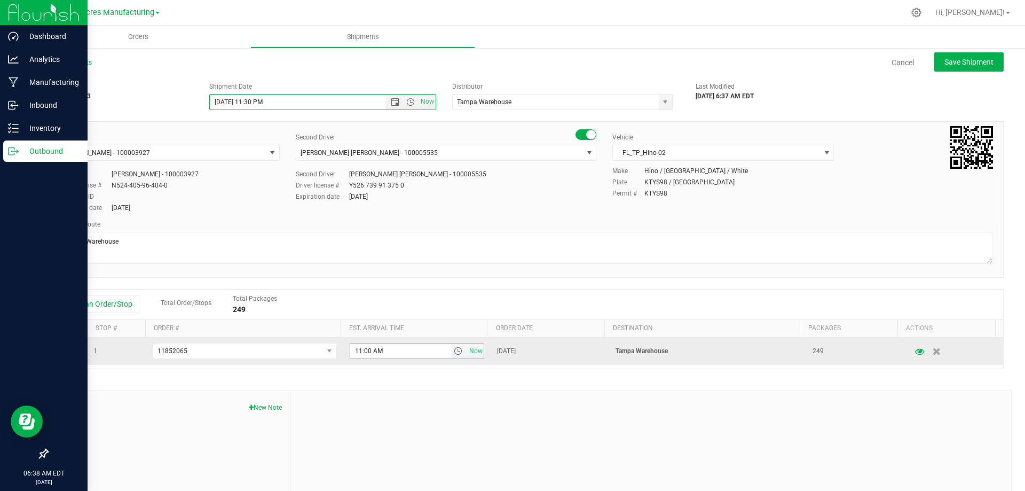
click at [454, 353] on span "select" at bounding box center [458, 350] width 9 height 9
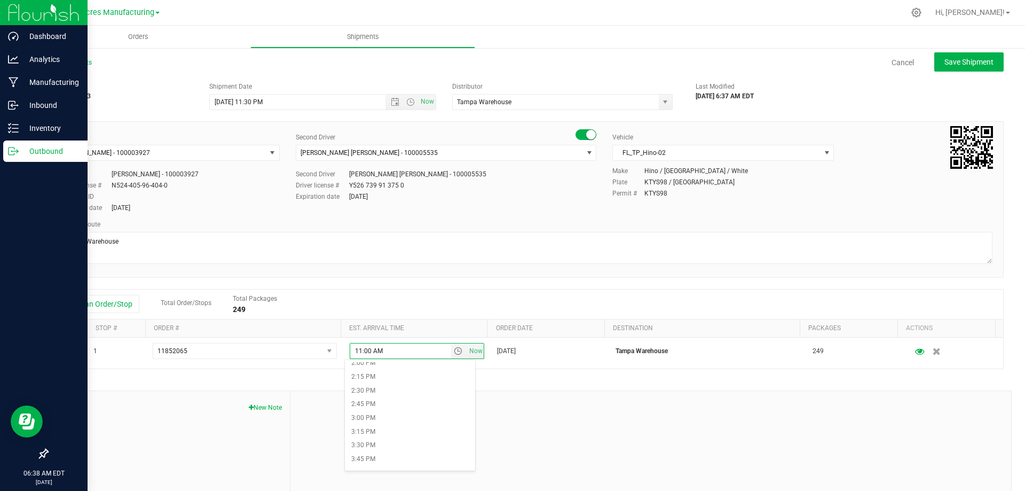
scroll to position [747, 0]
click at [423, 392] on li "2:00 PM" at bounding box center [410, 390] width 130 height 14
click at [977, 61] on span "Save Shipment" at bounding box center [968, 62] width 49 height 9
type input "8/28/2025 3:30 AM"
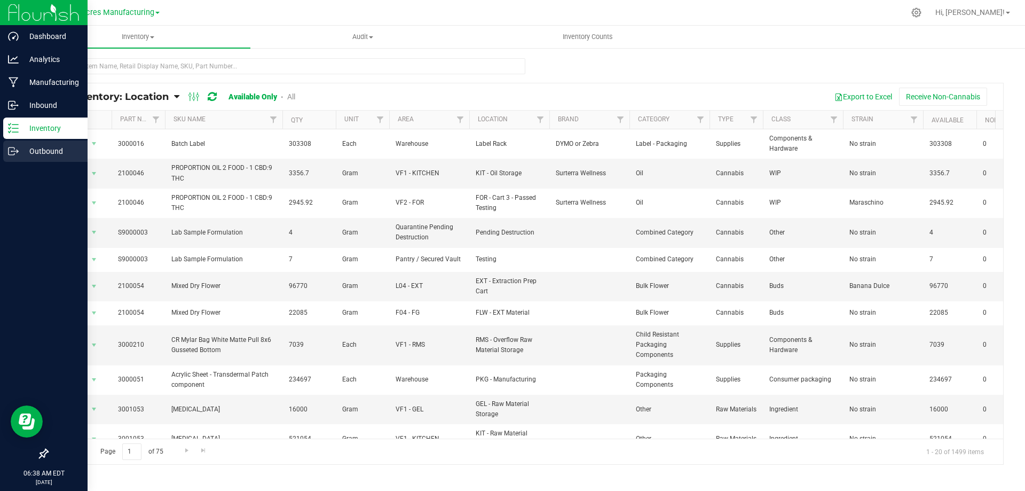
click at [29, 147] on p "Outbound" at bounding box center [51, 151] width 64 height 13
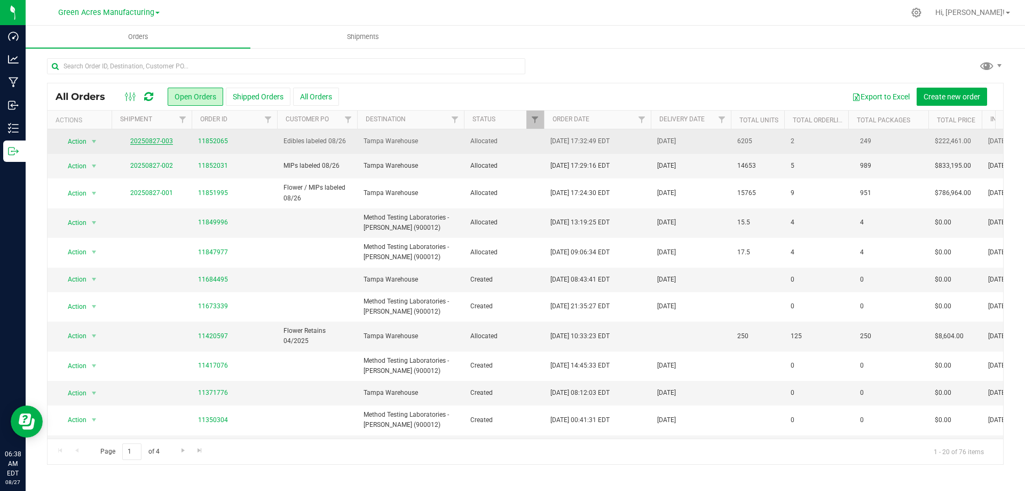
click at [148, 139] on link "20250827-003" at bounding box center [151, 140] width 43 height 7
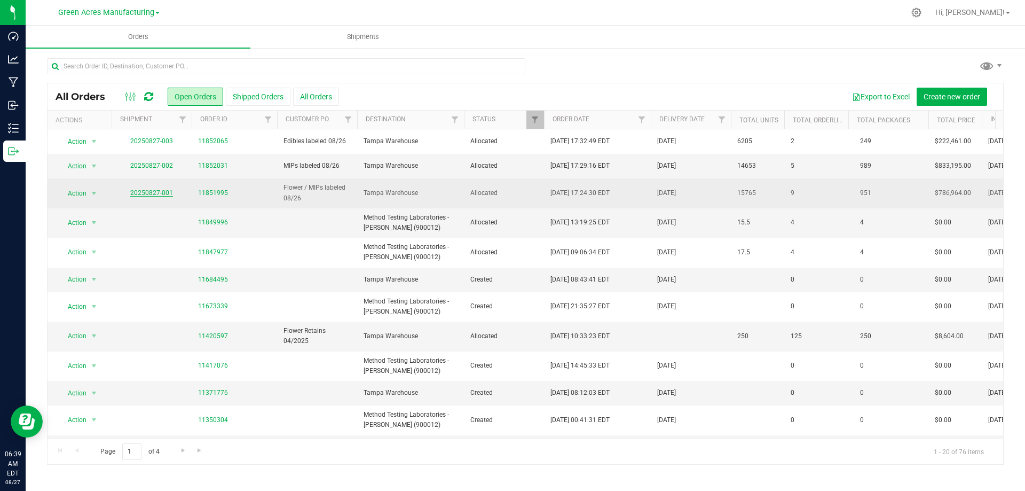
click at [145, 193] on link "20250827-001" at bounding box center [151, 192] width 43 height 7
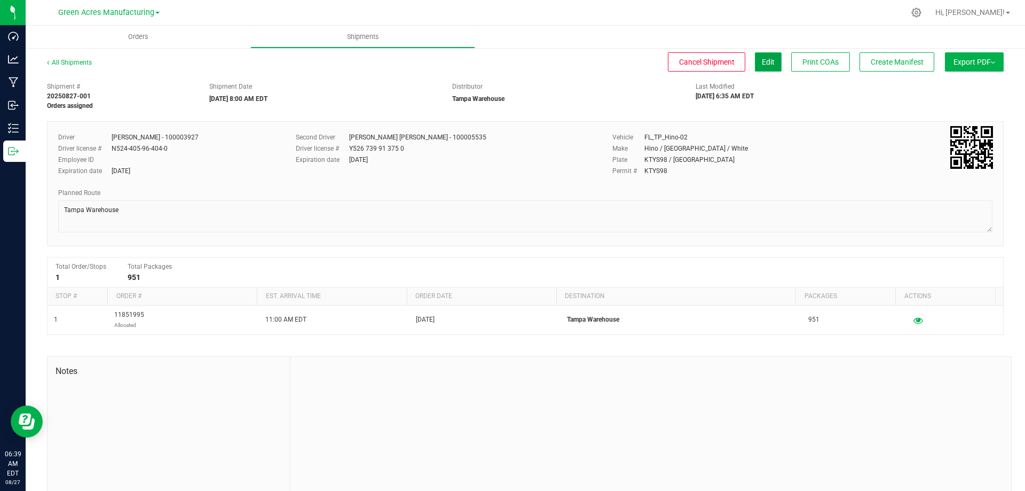
click at [764, 59] on span "Edit" at bounding box center [768, 62] width 13 height 9
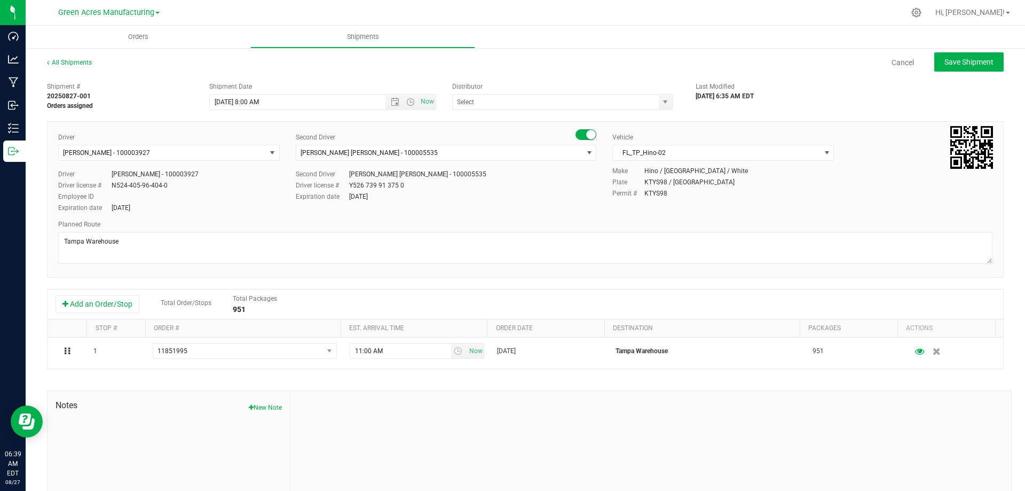
type input "Tampa Warehouse"
click at [409, 105] on span "Open the time view" at bounding box center [410, 102] width 9 height 9
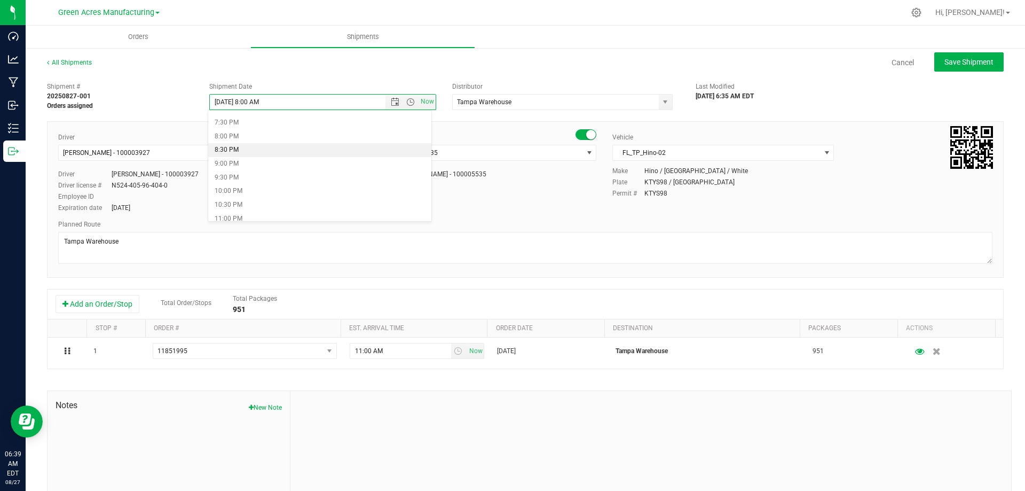
scroll to position [550, 0]
click at [355, 206] on li "11:00 PM" at bounding box center [319, 201] width 223 height 14
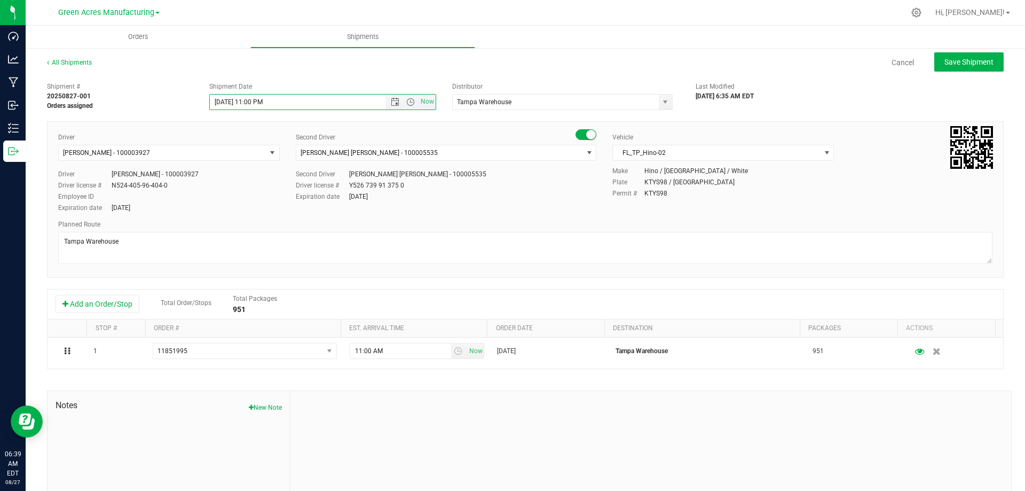
click at [407, 94] on span "8/27/2025 11:00 PM Now" at bounding box center [322, 102] width 227 height 16
click at [408, 99] on span "Open the time view" at bounding box center [410, 102] width 9 height 9
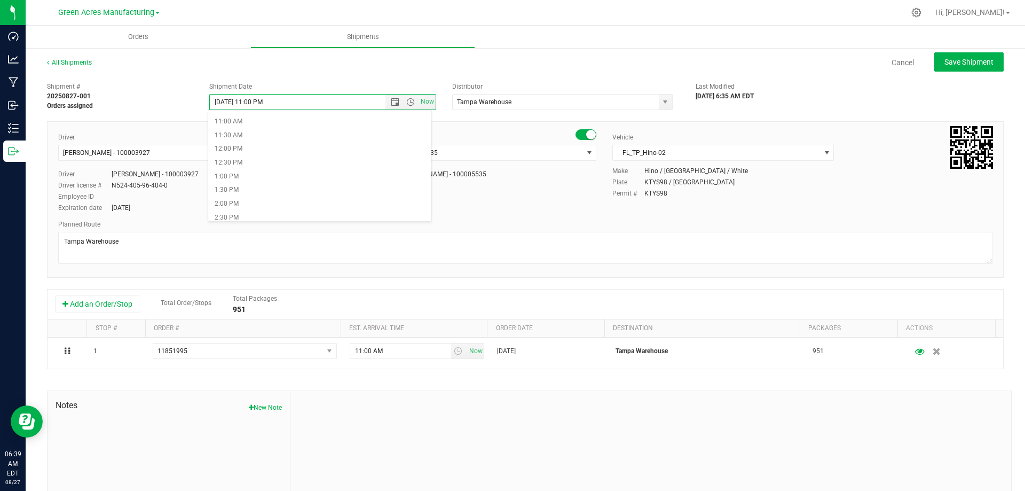
scroll to position [283, 0]
click at [301, 153] on li "11:30 AM" at bounding box center [319, 152] width 223 height 14
type input "8/27/2025 11:30 AM"
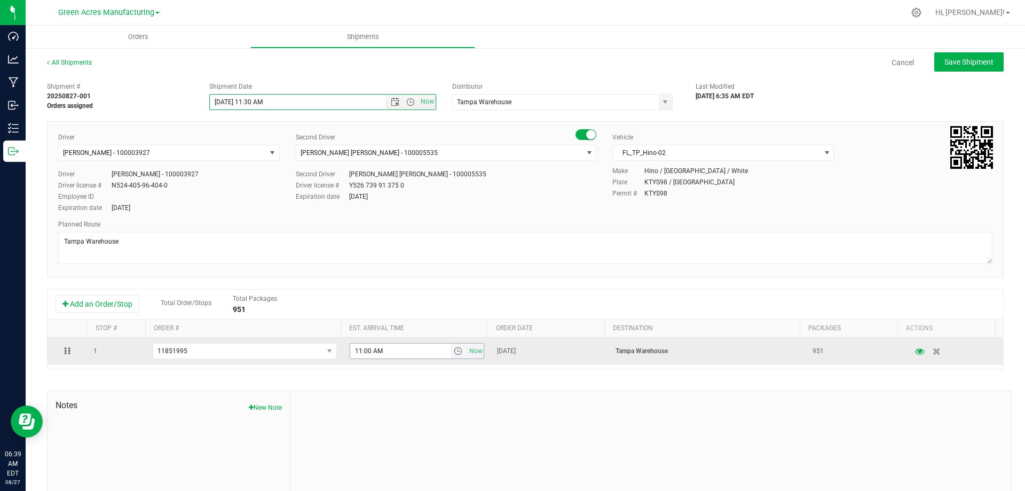
click at [454, 355] on span "select" at bounding box center [458, 350] width 9 height 9
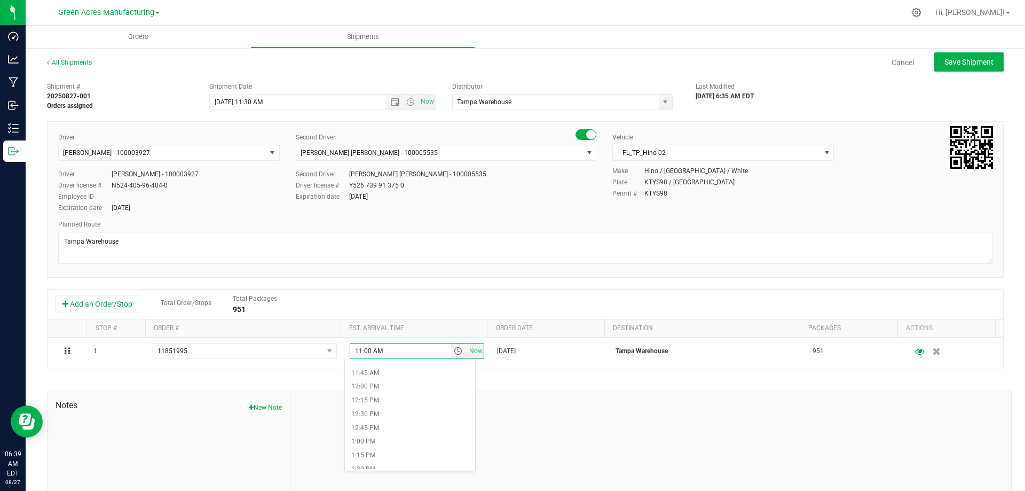
scroll to position [747, 0]
click at [411, 394] on li "2:00 PM" at bounding box center [410, 390] width 130 height 14
type input "2:00 PM"
click at [957, 62] on span "Save Shipment" at bounding box center [968, 62] width 49 height 9
click at [409, 106] on span "Now" at bounding box center [410, 101] width 50 height 15
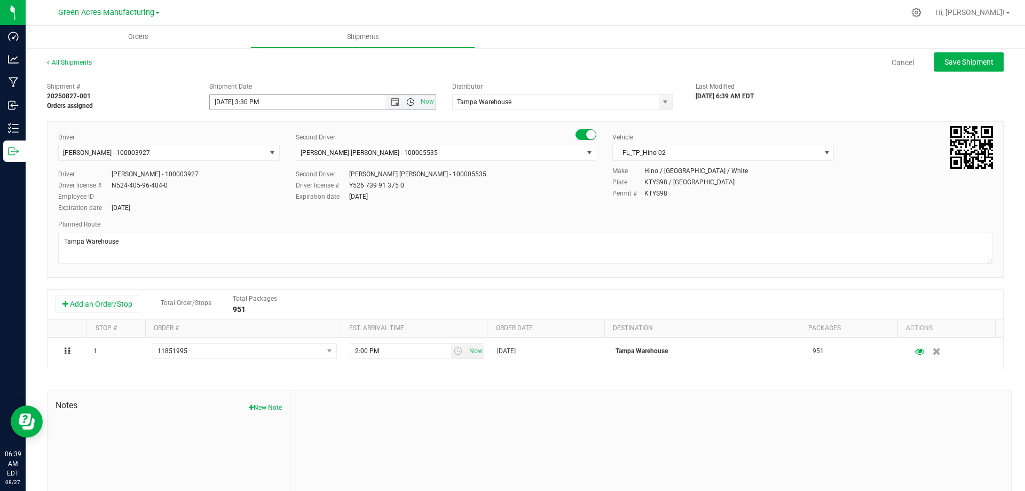
click at [407, 103] on span "Open the time view" at bounding box center [410, 102] width 9 height 9
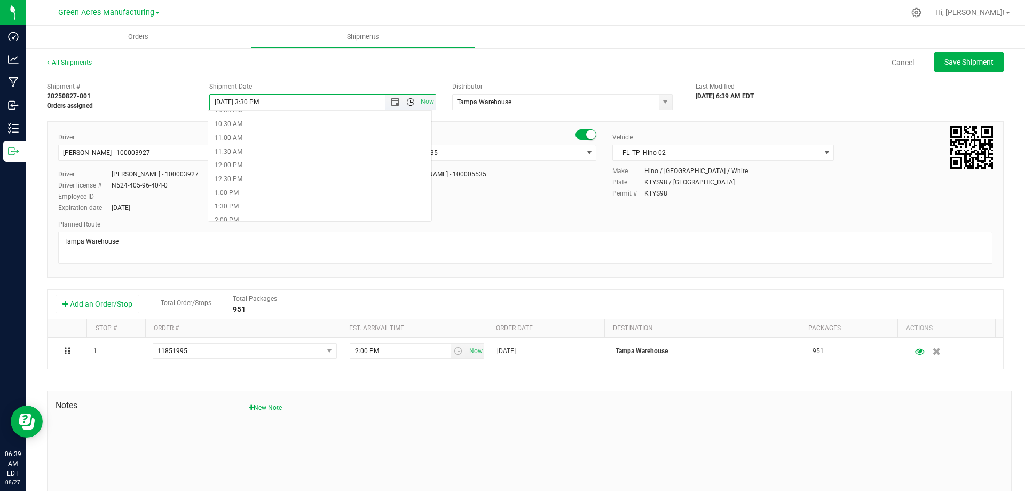
scroll to position [329, 0]
click at [337, 159] on li "1:30 PM" at bounding box center [319, 161] width 223 height 14
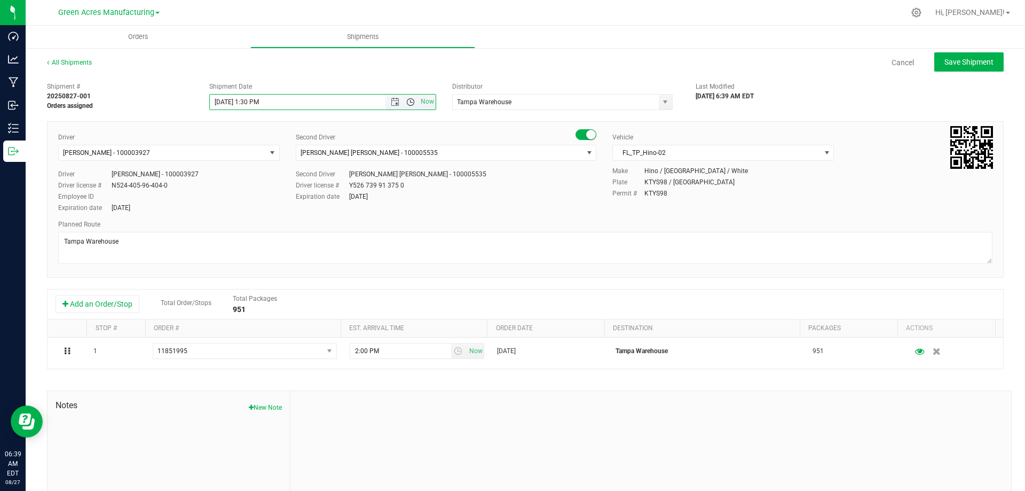
click at [406, 101] on span "Open the time view" at bounding box center [410, 102] width 9 height 9
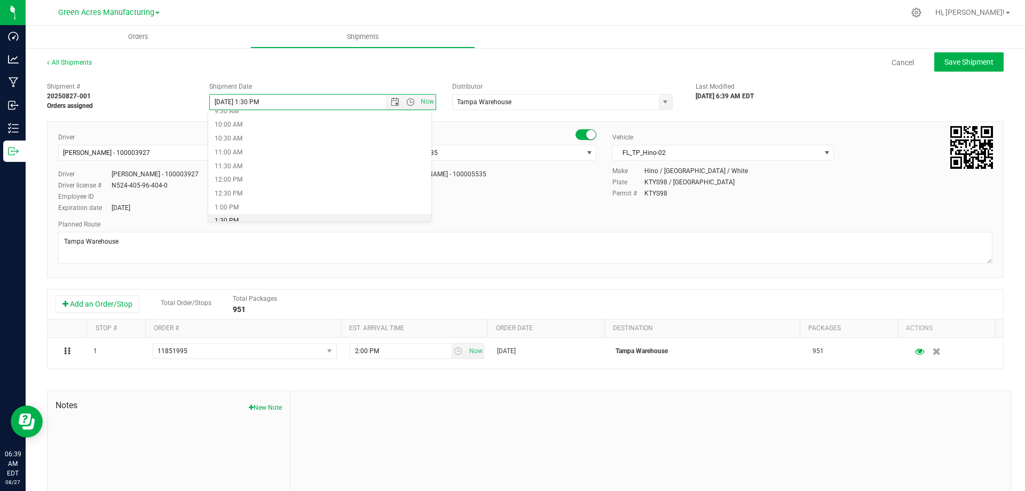
scroll to position [275, 0]
click at [274, 157] on li "11:30 AM" at bounding box center [319, 160] width 223 height 14
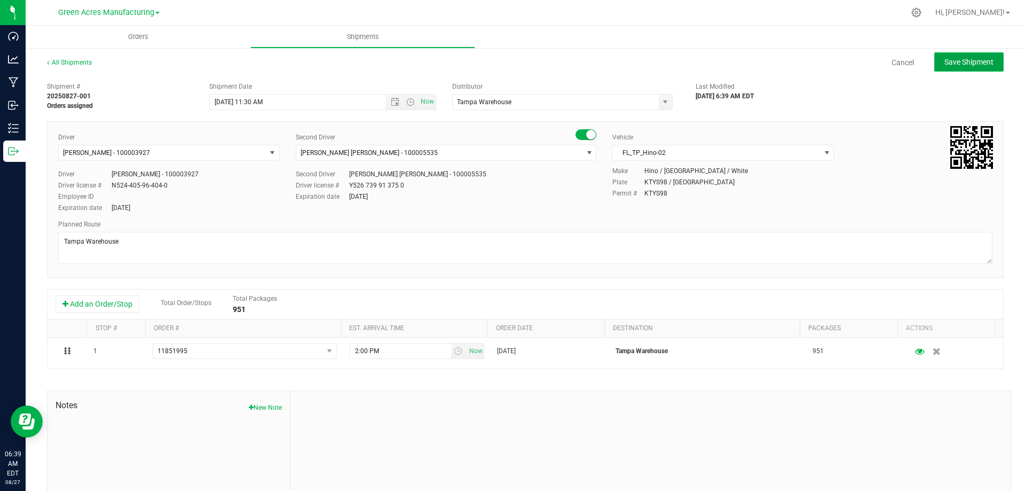
click at [976, 58] on span "Save Shipment" at bounding box center [968, 62] width 49 height 9
type input "8/27/2025 3:30 PM"
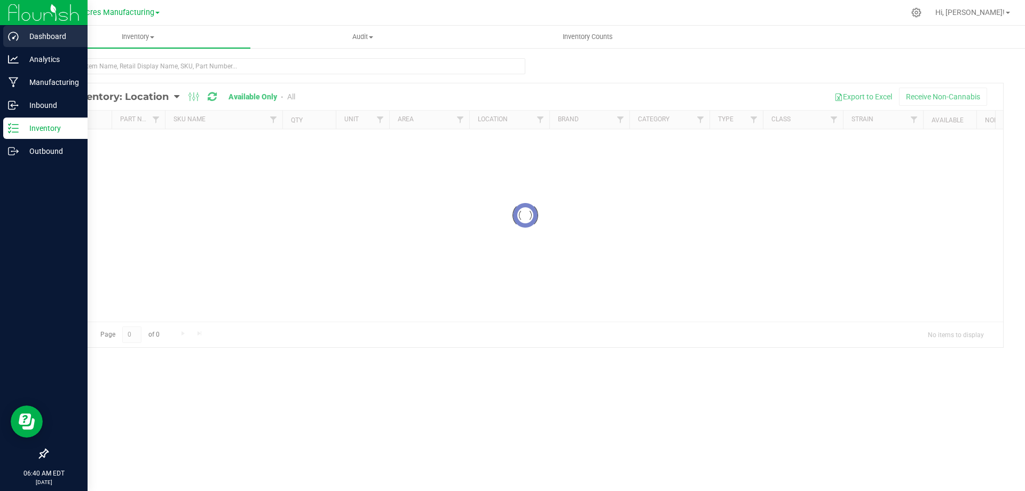
click at [19, 37] on p "Dashboard" at bounding box center [51, 36] width 64 height 13
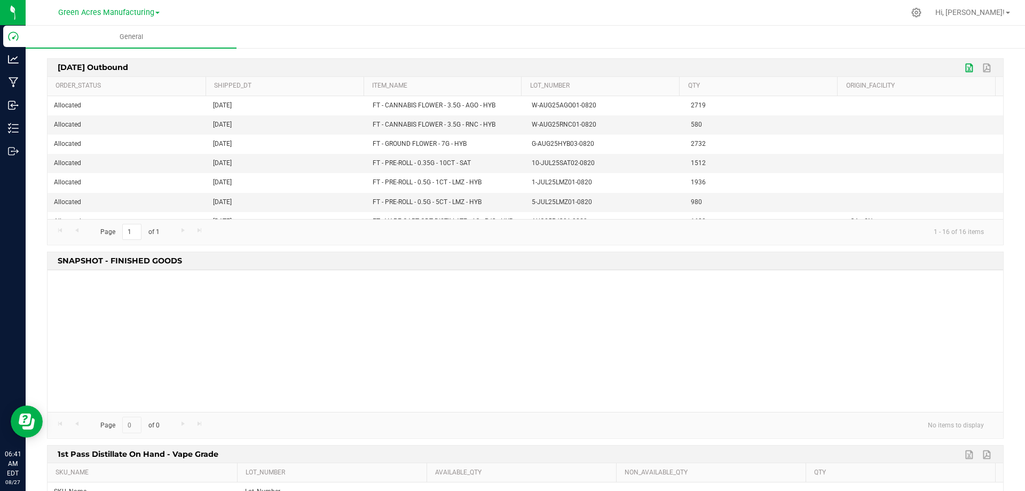
click at [962, 69] on link "Export to Excel" at bounding box center [970, 68] width 16 height 14
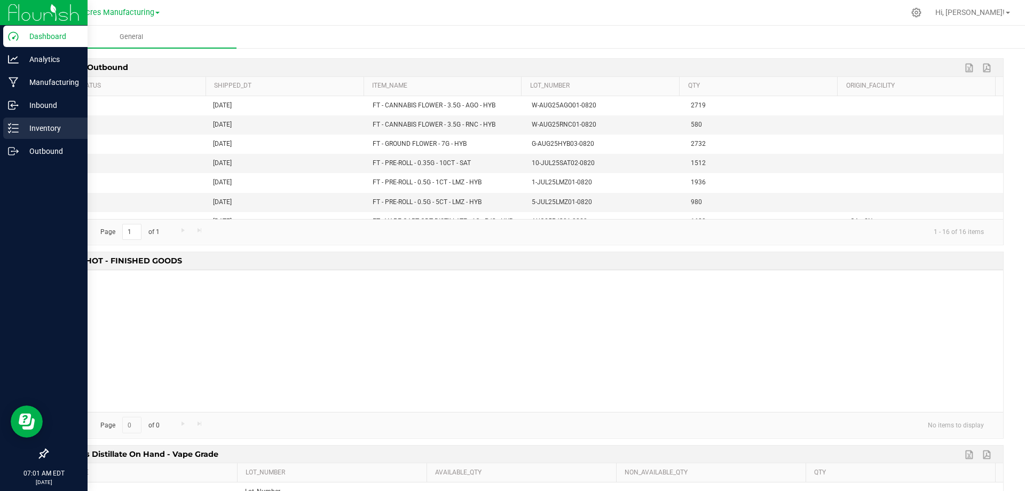
click at [17, 131] on icon at bounding box center [13, 128] width 11 height 11
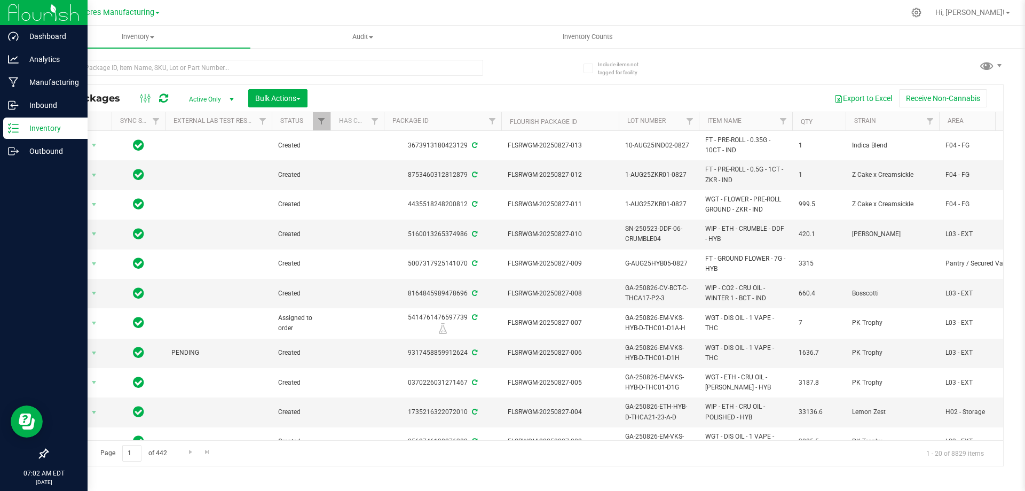
click at [19, 131] on p "Inventory" at bounding box center [51, 128] width 64 height 13
